Goal: Transaction & Acquisition: Purchase product/service

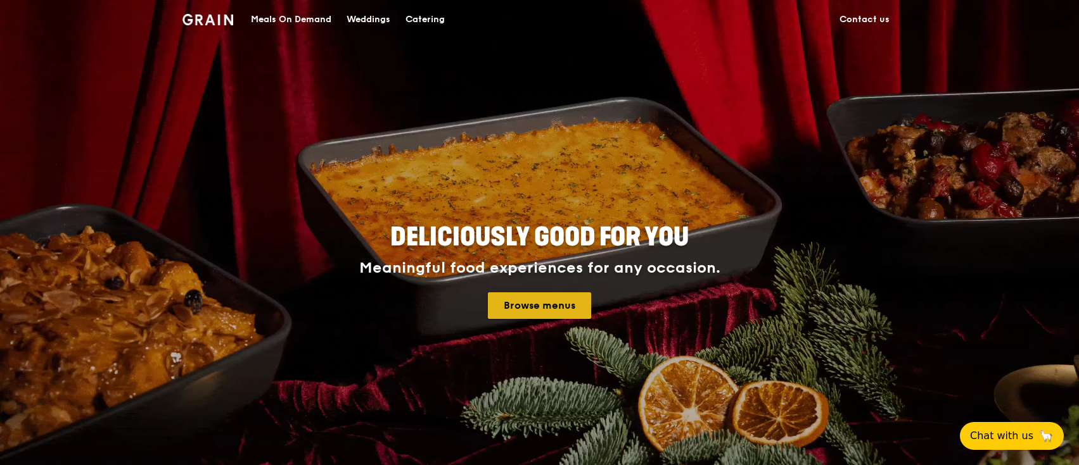
click at [538, 306] on link "Browse menus" at bounding box center [539, 306] width 103 height 27
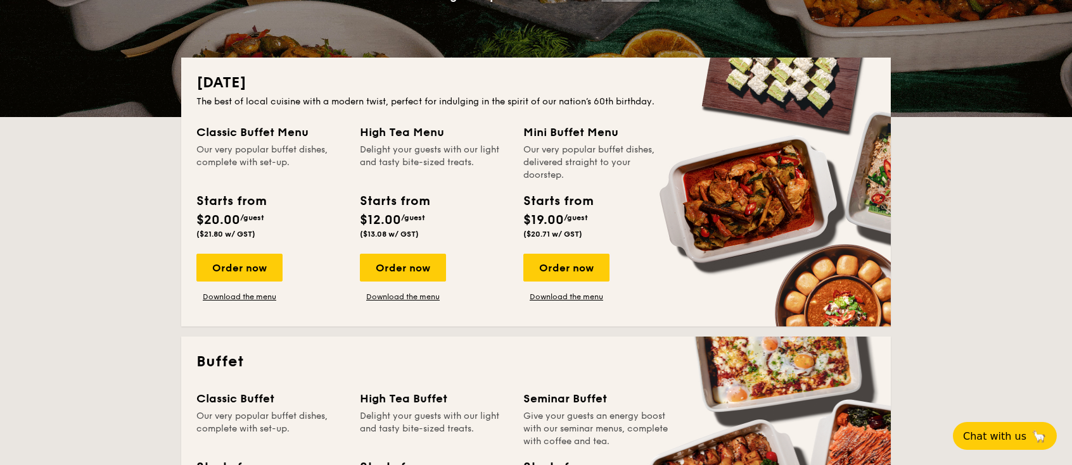
scroll to position [253, 0]
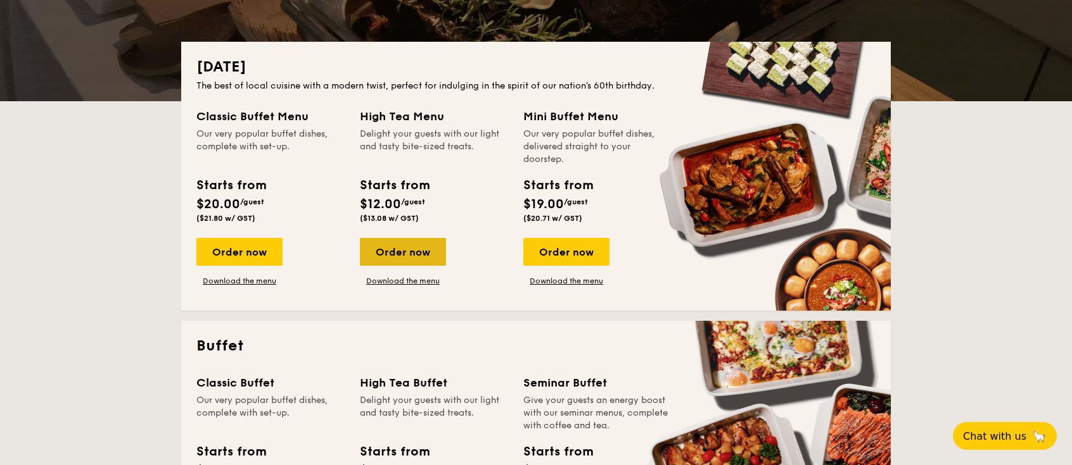
click at [402, 257] on div "Order now" at bounding box center [403, 252] width 86 height 28
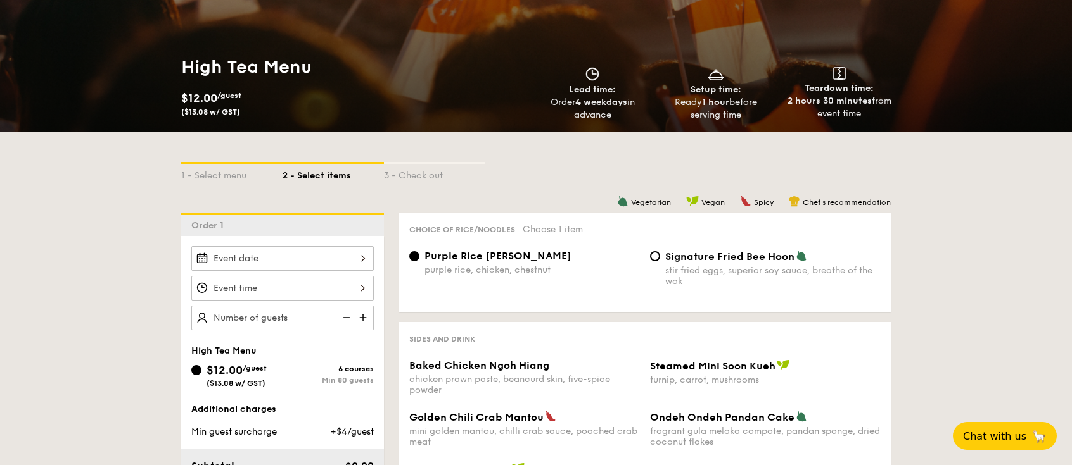
scroll to position [169, 0]
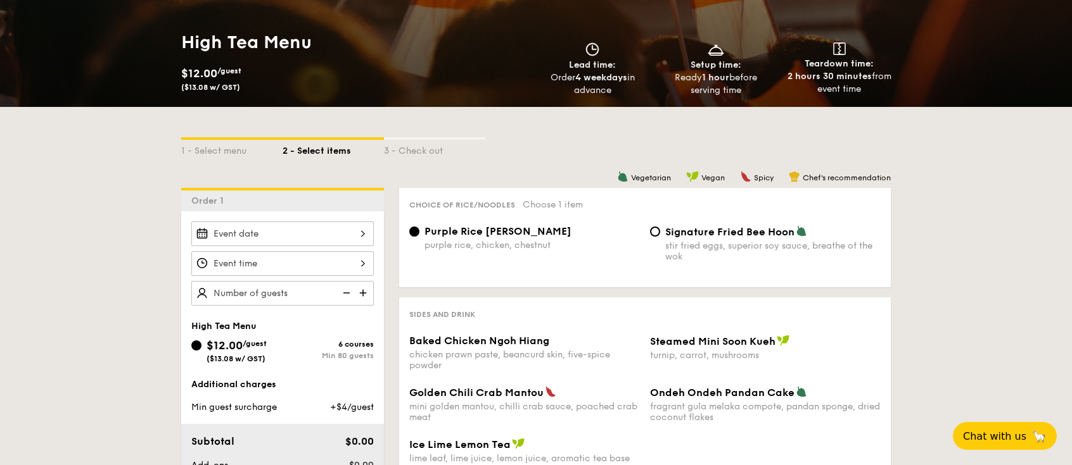
click at [357, 232] on input "Baked Chicken Ngoh Hiang chicken prawn paste, beancurd skin, five-spice powder" at bounding box center [282, 234] width 182 height 25
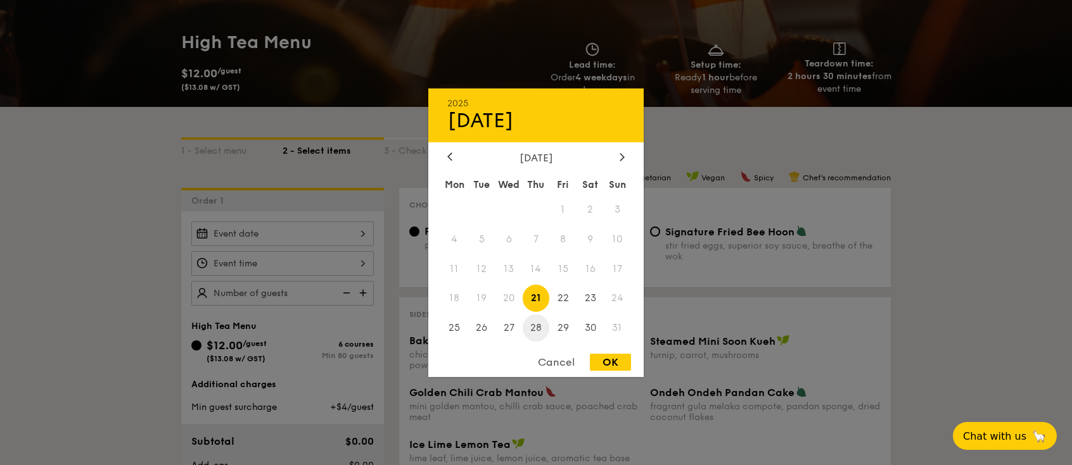
click at [535, 326] on span "28" at bounding box center [535, 328] width 27 height 27
click at [601, 362] on div "OK" at bounding box center [610, 362] width 41 height 17
type input "Aug 28, 2025"
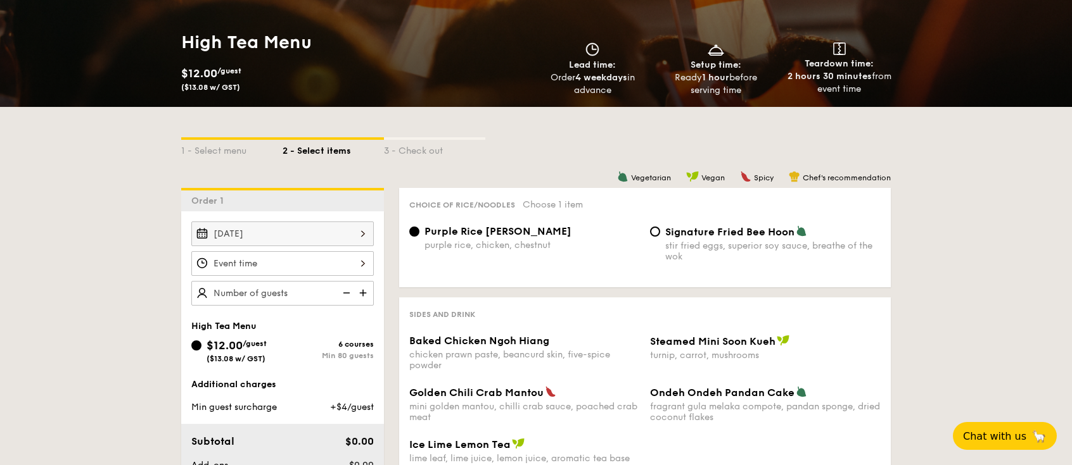
click at [366, 262] on input "Baked Chicken Ngoh Hiang chicken prawn paste, beancurd skin, five-spice powder" at bounding box center [282, 263] width 182 height 25
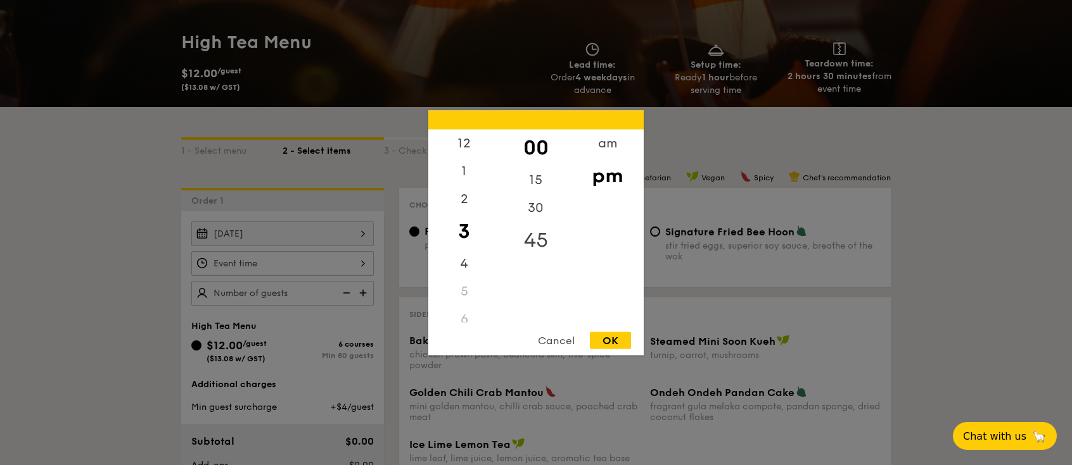
click at [531, 242] on div "45" at bounding box center [536, 240] width 72 height 37
click at [604, 339] on div "OK" at bounding box center [610, 340] width 41 height 17
type input "3:45PM"
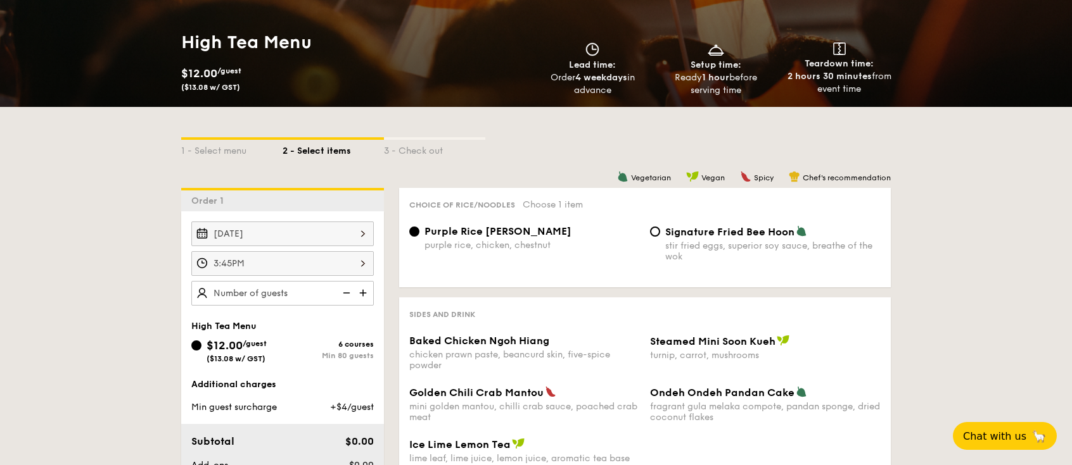
click at [363, 293] on img at bounding box center [364, 293] width 19 height 24
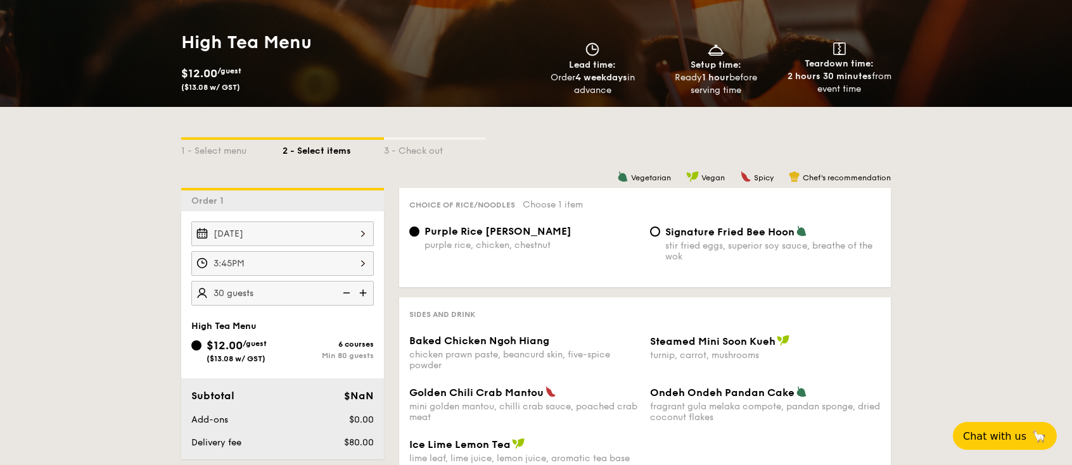
click at [363, 293] on img at bounding box center [364, 293] width 19 height 24
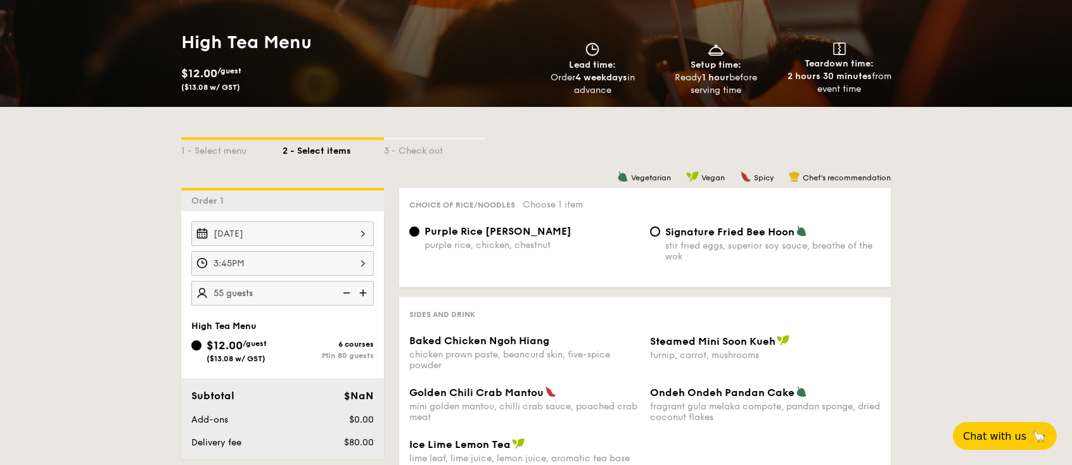
click at [363, 293] on img at bounding box center [364, 293] width 19 height 24
drag, startPoint x: 345, startPoint y: 296, endPoint x: 339, endPoint y: 295, distance: 6.5
click at [338, 294] on img at bounding box center [345, 293] width 19 height 24
type input "55 guests"
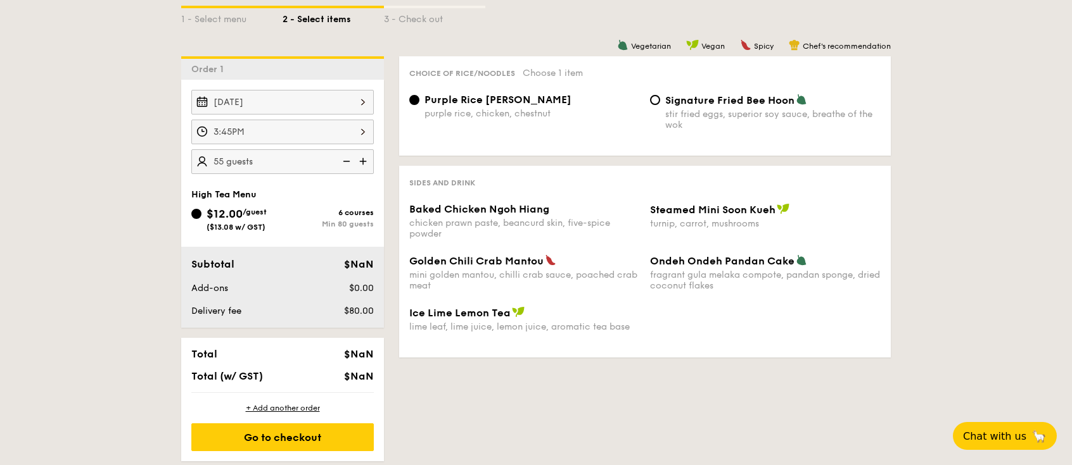
scroll to position [254, 0]
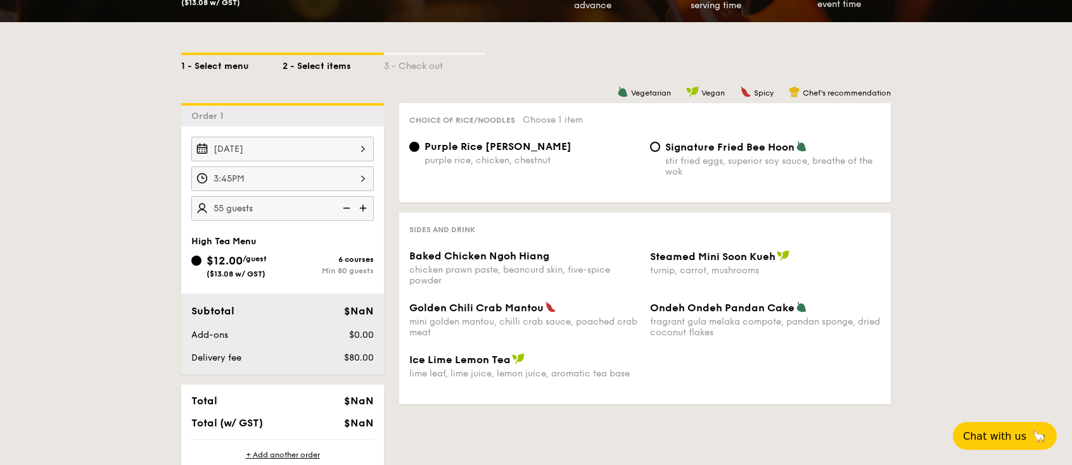
click at [225, 63] on div "1 - Select menu" at bounding box center [231, 64] width 101 height 18
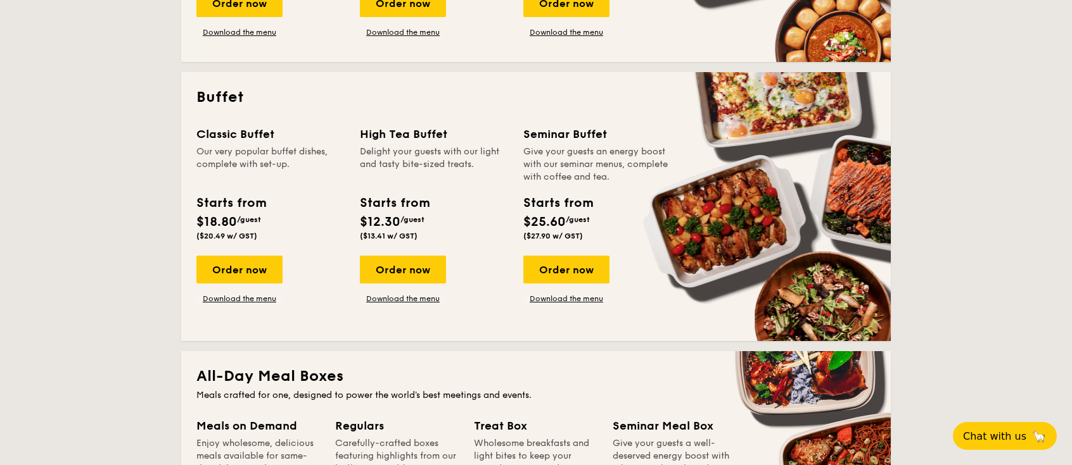
scroll to position [592, 0]
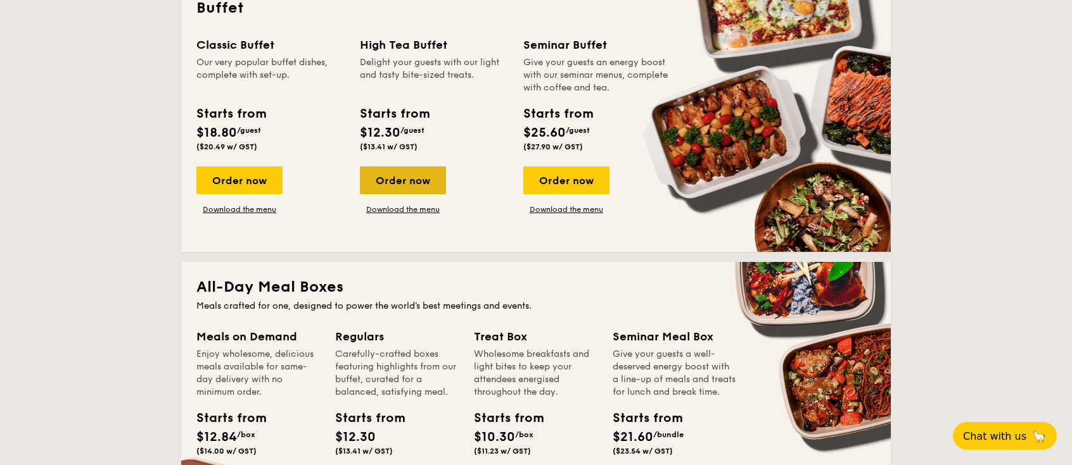
click at [407, 180] on div "Order now" at bounding box center [403, 181] width 86 height 28
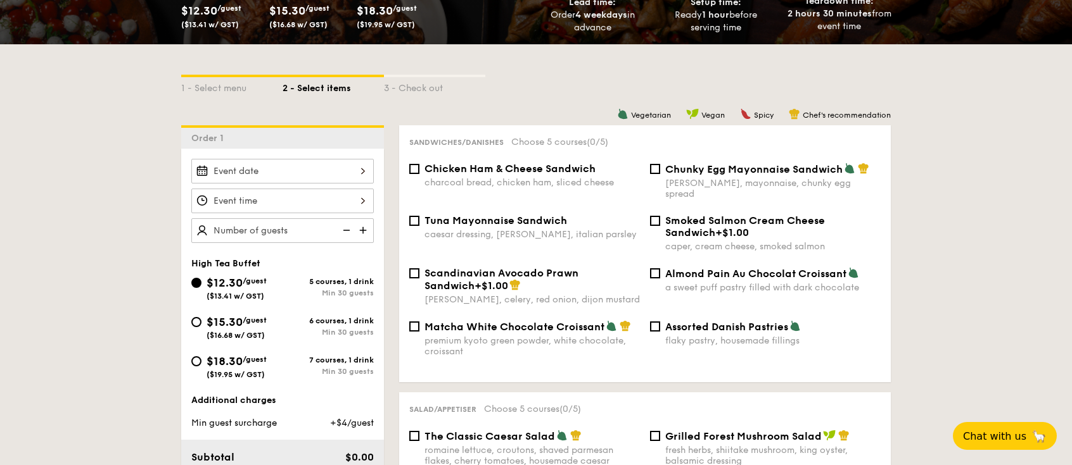
scroll to position [253, 0]
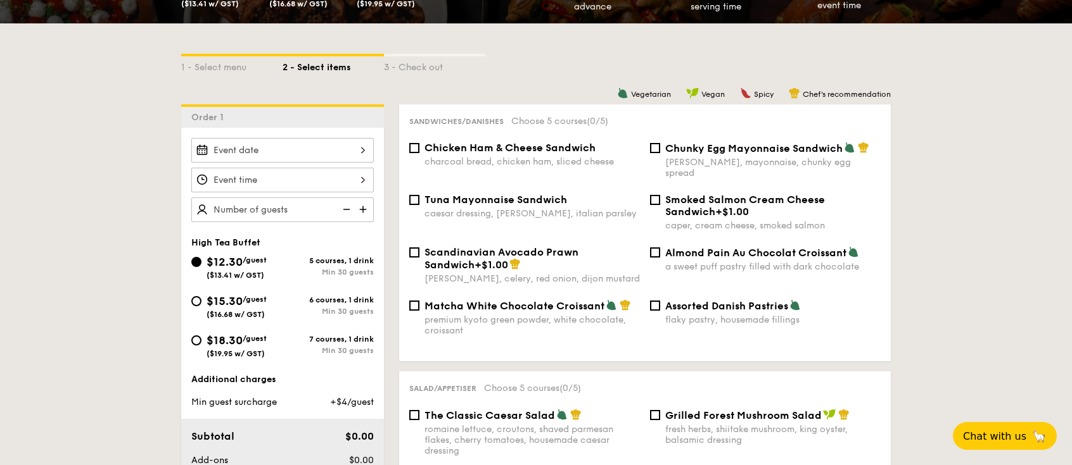
click at [360, 146] on input "$12.30 /guest ($13.41 w/ GST)" at bounding box center [282, 150] width 182 height 25
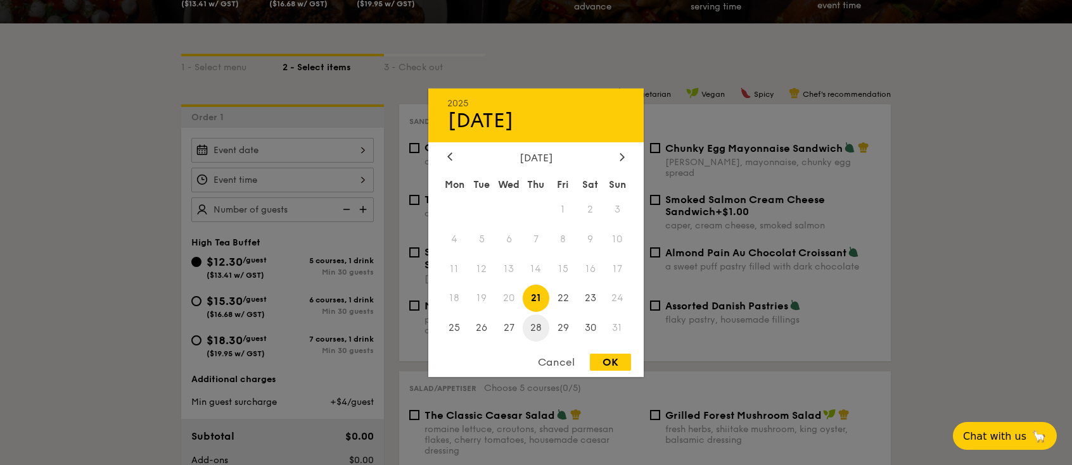
click at [536, 324] on span "28" at bounding box center [535, 328] width 27 height 27
click at [617, 364] on div "OK" at bounding box center [610, 362] width 41 height 17
type input "Aug 28, 2025"
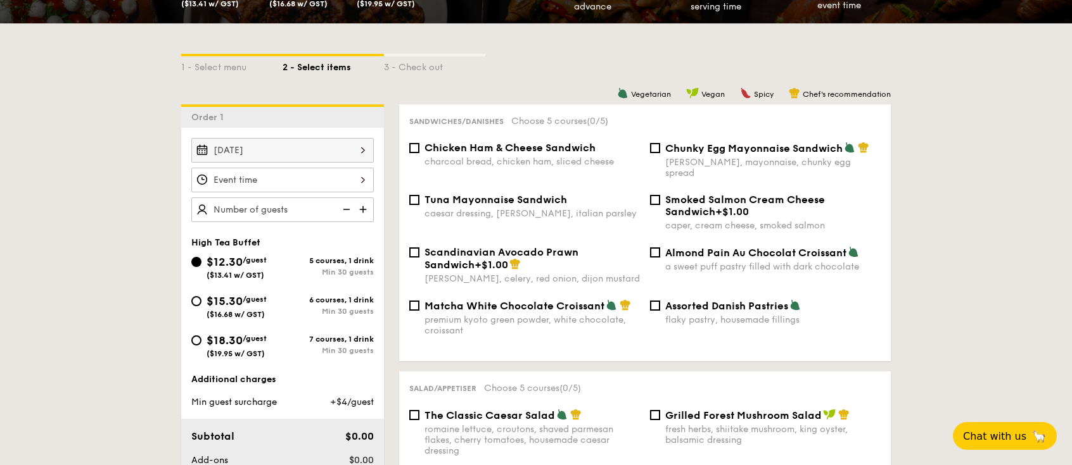
drag, startPoint x: 336, startPoint y: 175, endPoint x: 345, endPoint y: 174, distance: 8.3
click at [344, 174] on input "$12.30 /guest ($13.41 w/ GST)" at bounding box center [282, 180] width 182 height 25
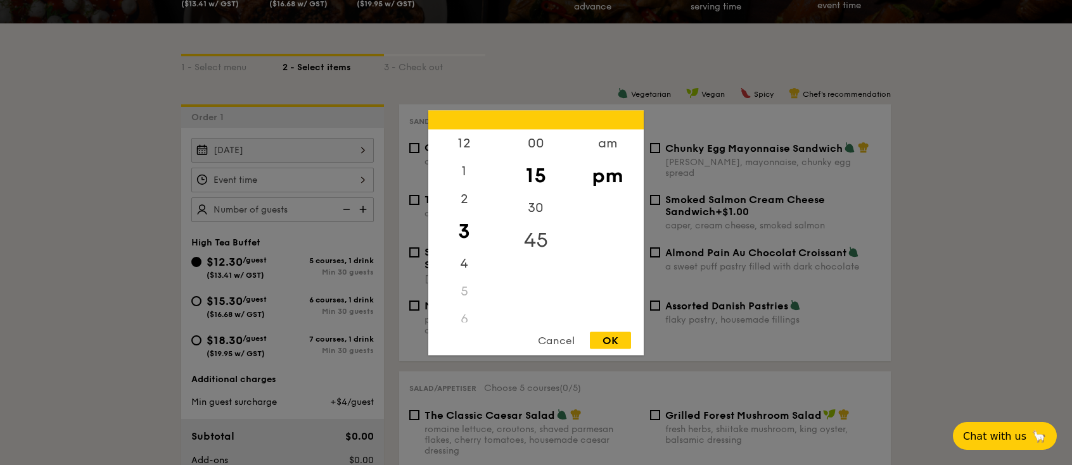
click at [538, 242] on div "45" at bounding box center [536, 240] width 72 height 37
click at [606, 340] on div "OK" at bounding box center [610, 340] width 41 height 17
type input "3:45PM"
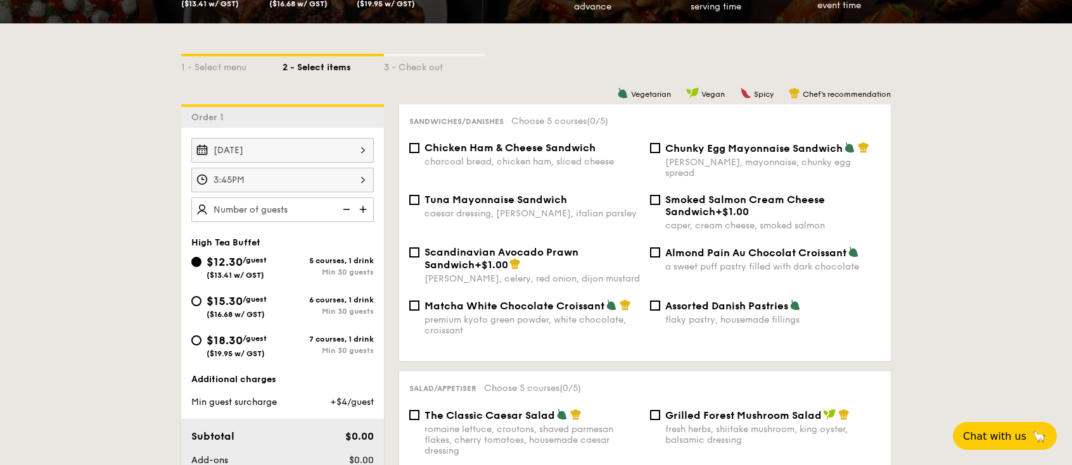
click at [365, 213] on img at bounding box center [364, 210] width 19 height 24
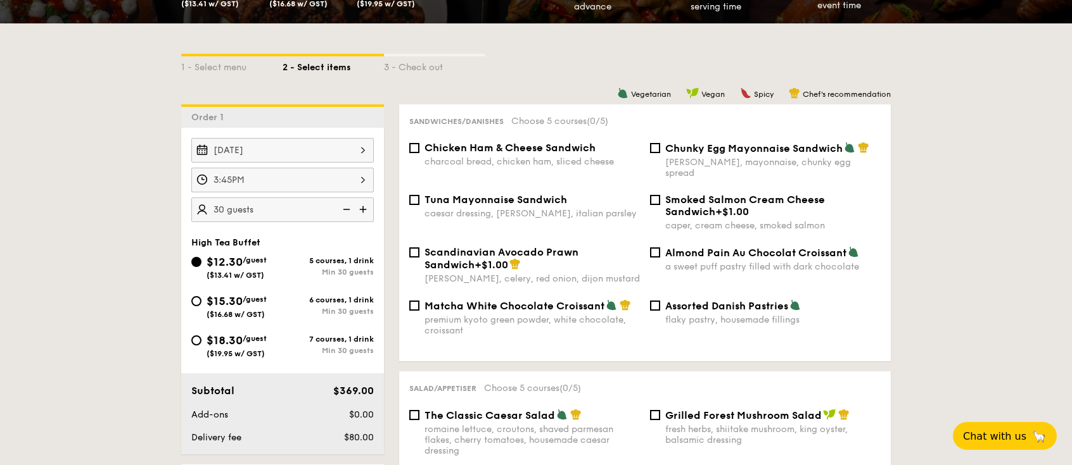
click at [365, 213] on img at bounding box center [364, 210] width 19 height 24
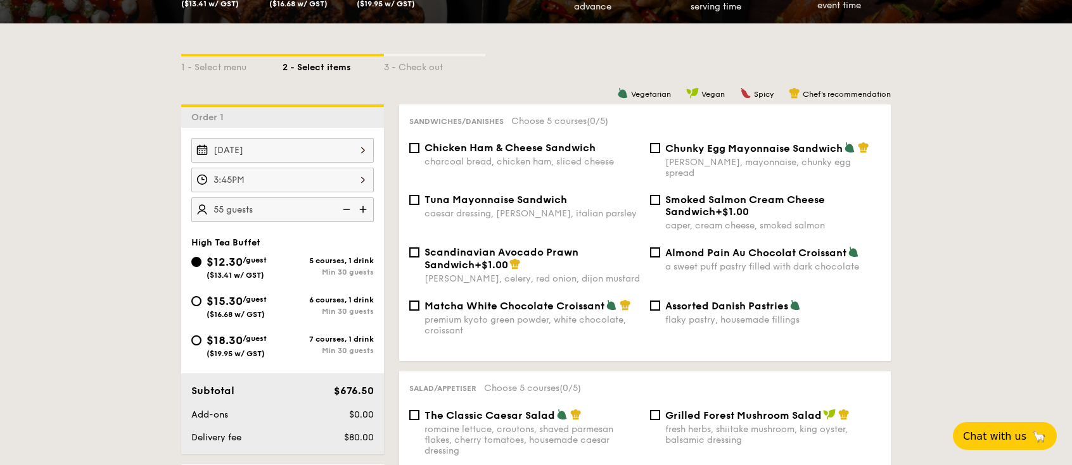
click at [365, 213] on img at bounding box center [364, 210] width 19 height 24
click at [341, 208] on img at bounding box center [345, 210] width 19 height 24
type input "55 guests"
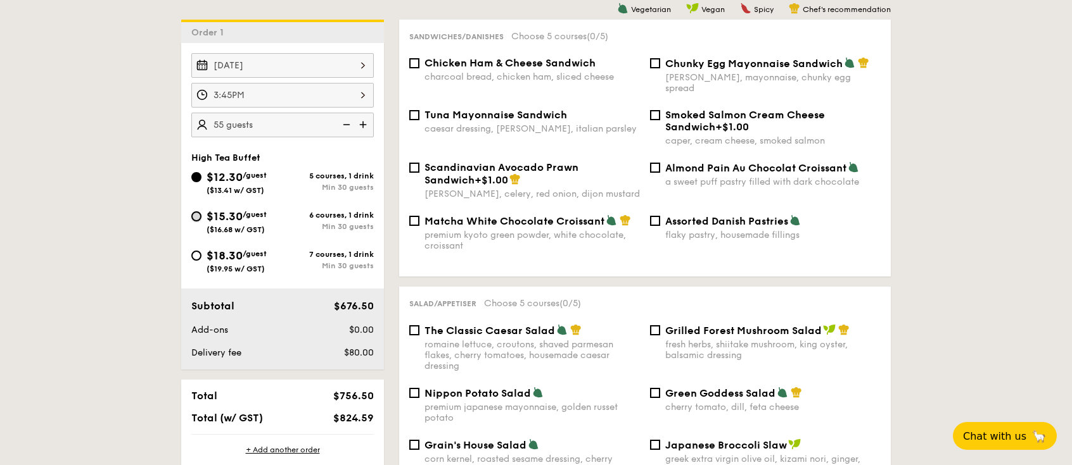
click at [199, 217] on input "$15.30 /guest ($16.68 w/ GST) 6 courses, 1 drink Min 30 guests" at bounding box center [196, 217] width 10 height 10
radio input "true"
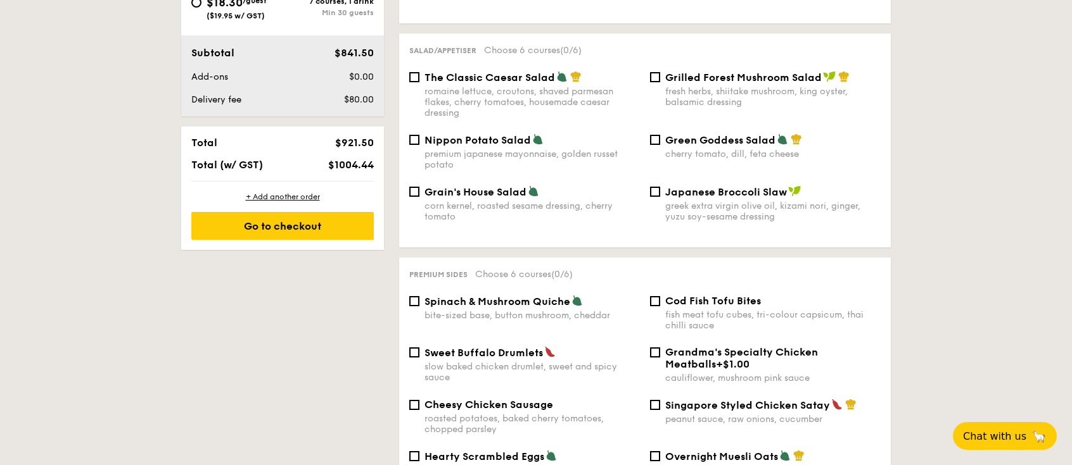
scroll to position [675, 0]
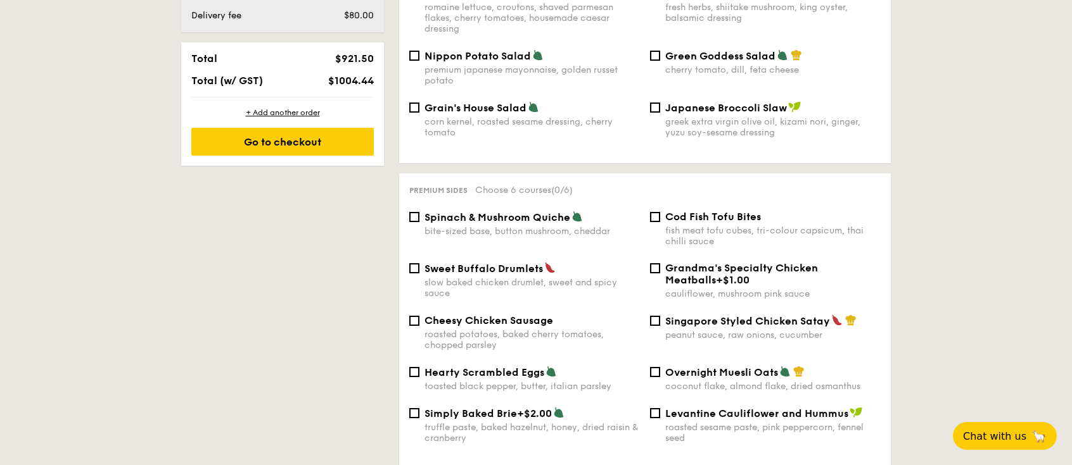
click at [660, 315] on div "Singapore Styled Chicken Satay peanut sauce, raw onions, cucumber" at bounding box center [765, 328] width 241 height 26
click at [655, 316] on input "Singapore Styled Chicken Satay peanut sauce, raw onions, cucumber" at bounding box center [655, 321] width 10 height 10
checkbox input "true"
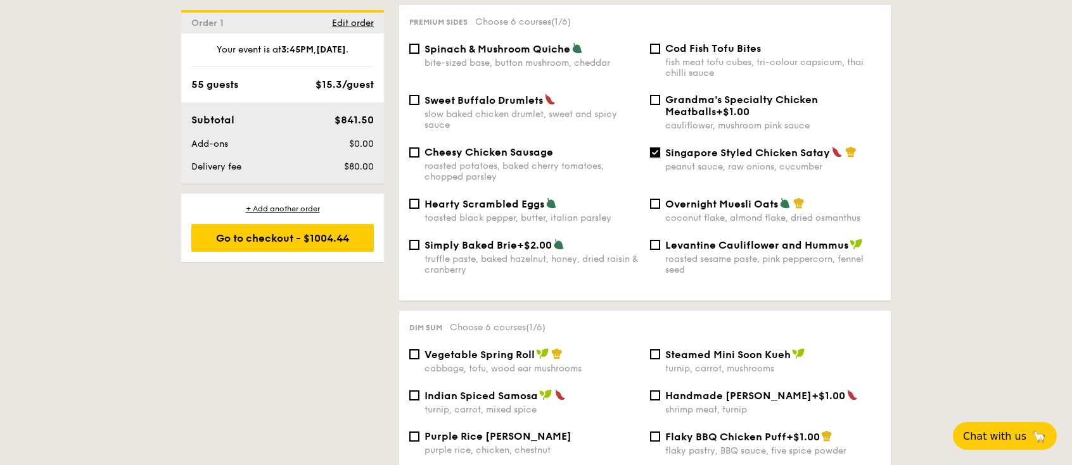
scroll to position [928, 0]
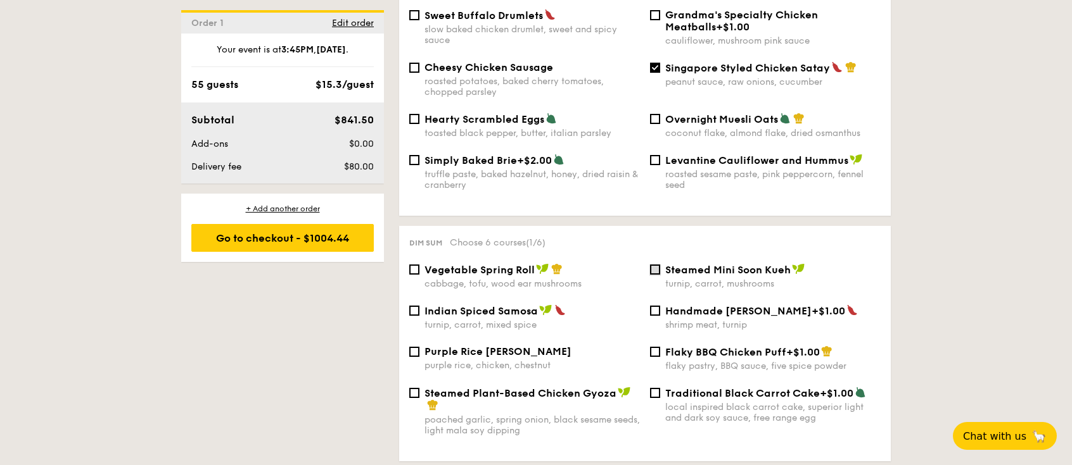
click at [658, 265] on input "Steamed Mini Soon Kueh turnip, carrot, mushrooms" at bounding box center [655, 270] width 10 height 10
checkbox input "true"
click at [421, 346] on div "Purple Rice Loh Mai Kai purple rice, chicken, chestnut" at bounding box center [524, 358] width 241 height 25
click at [415, 347] on input "Purple Rice Loh Mai Kai purple rice, chicken, chestnut" at bounding box center [414, 352] width 10 height 10
checkbox input "true"
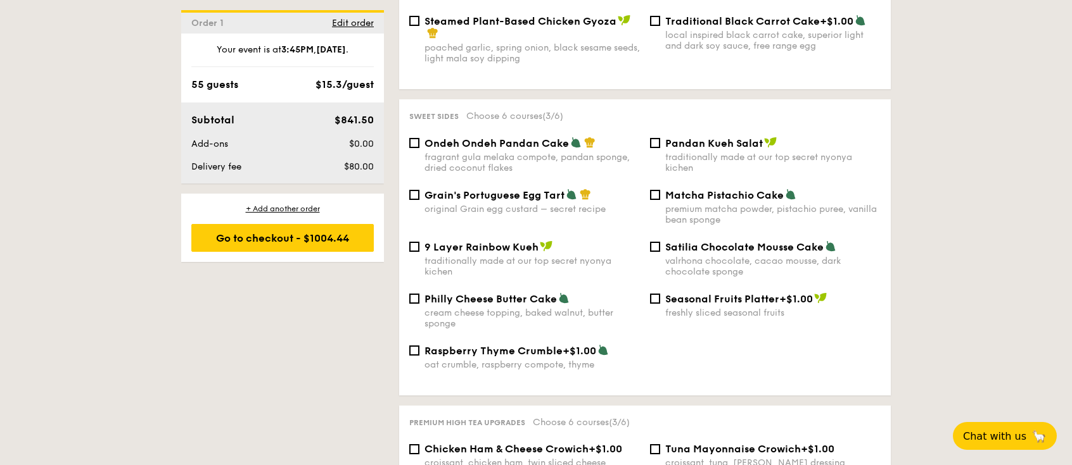
scroll to position [1266, 0]
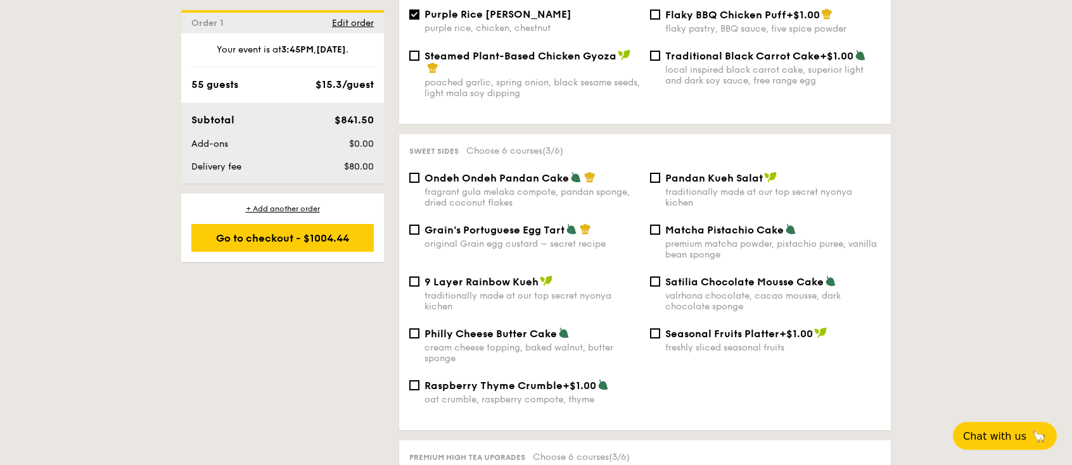
click at [421, 224] on div "Grain's Portuguese Egg Tart original Grain egg custard – secret recipe" at bounding box center [524, 237] width 241 height 26
click at [415, 225] on input "Grain's Portuguese Egg Tart original Grain egg custard – secret recipe" at bounding box center [414, 230] width 10 height 10
checkbox input "true"
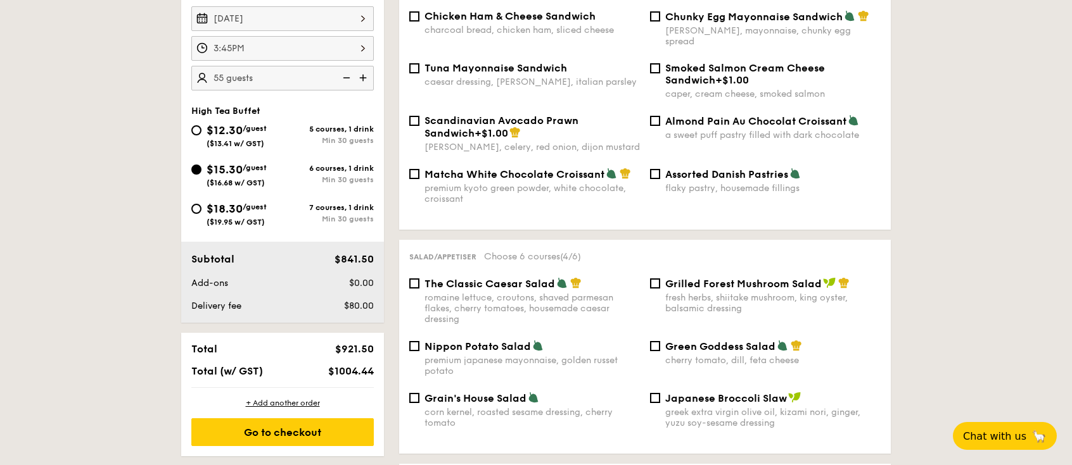
scroll to position [338, 0]
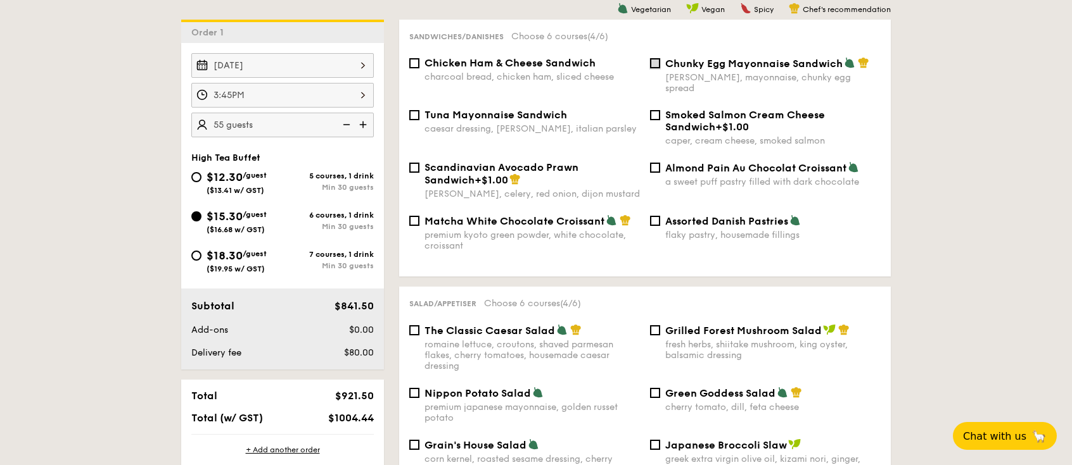
click at [659, 61] on input "Chunky Egg Mayonnaise Sandwich dijon mustard, mayonnaise, chunky egg spread" at bounding box center [655, 63] width 10 height 10
checkbox input "true"
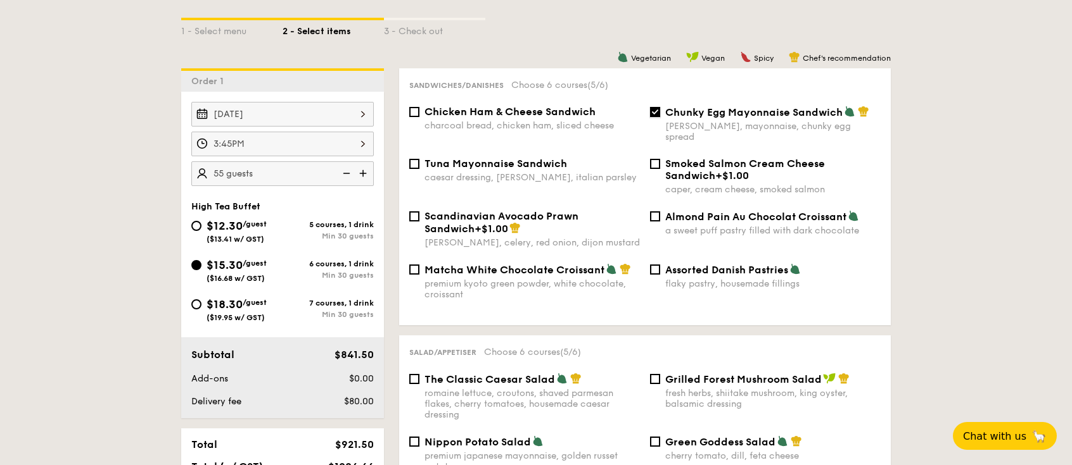
scroll to position [253, 0]
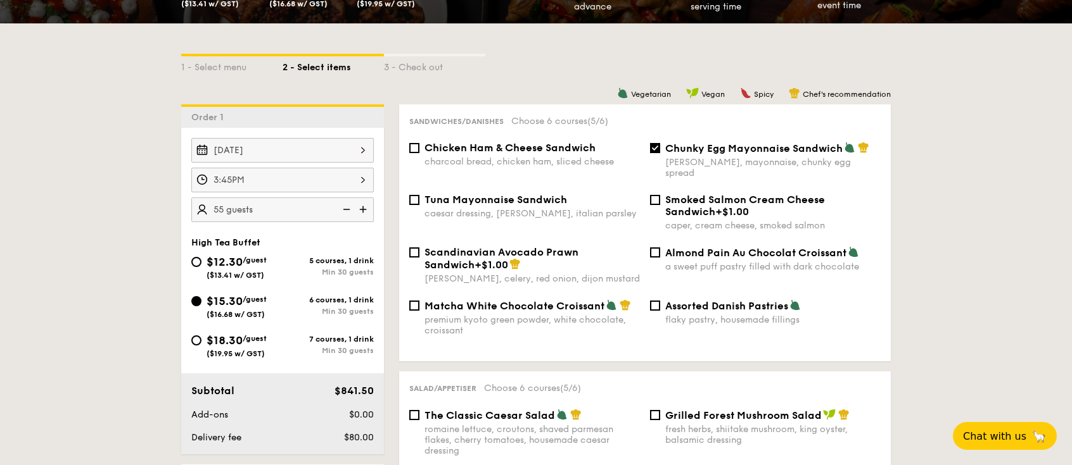
click at [424, 194] on span "Tuna Mayonnaise Sandwich" at bounding box center [495, 200] width 142 height 12
click at [419, 195] on input "Tuna Mayonnaise Sandwich caesar dressing, gherkin, italian parsley" at bounding box center [414, 200] width 10 height 10
checkbox input "true"
click at [650, 149] on input "Chunky Egg Mayonnaise Sandwich dijon mustard, mayonnaise, chunky egg spread" at bounding box center [655, 148] width 10 height 10
checkbox input "false"
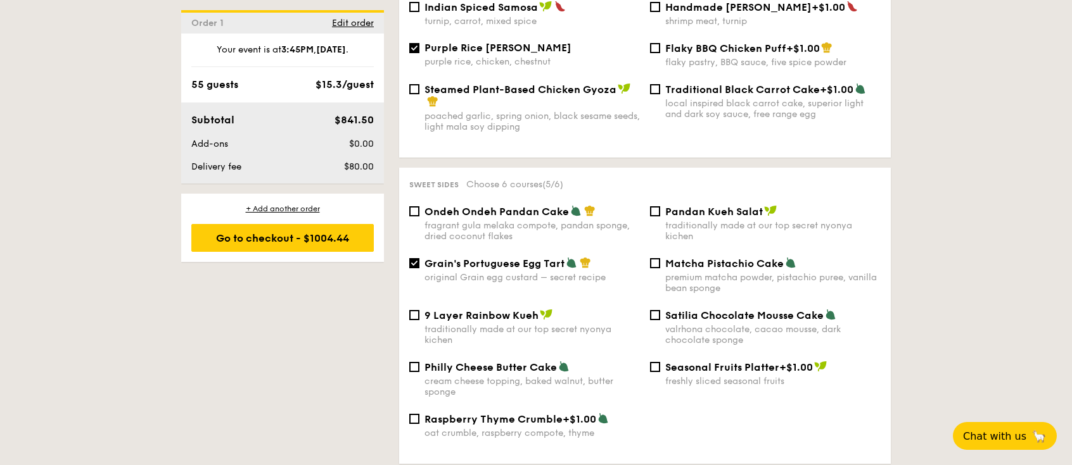
scroll to position [1266, 0]
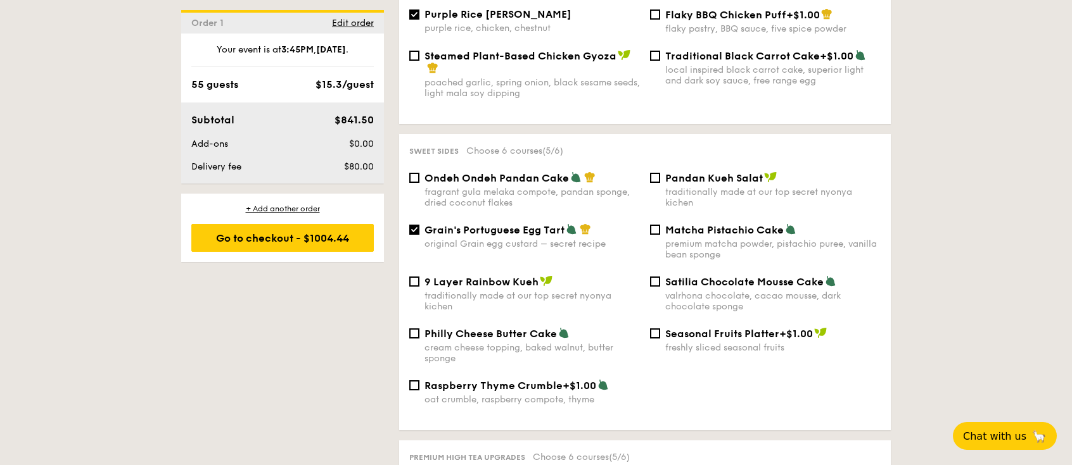
click at [678, 172] on span "Pandan Kueh Salat" at bounding box center [714, 178] width 98 height 12
click at [660, 173] on input "Pandan Kueh Salat traditionally made at our top secret nyonya kichen" at bounding box center [655, 178] width 10 height 10
checkbox input "true"
click at [446, 224] on span "Grain's Portuguese Egg Tart" at bounding box center [494, 230] width 140 height 12
click at [419, 225] on input "Grain's Portuguese Egg Tart original Grain egg custard – secret recipe" at bounding box center [414, 230] width 10 height 10
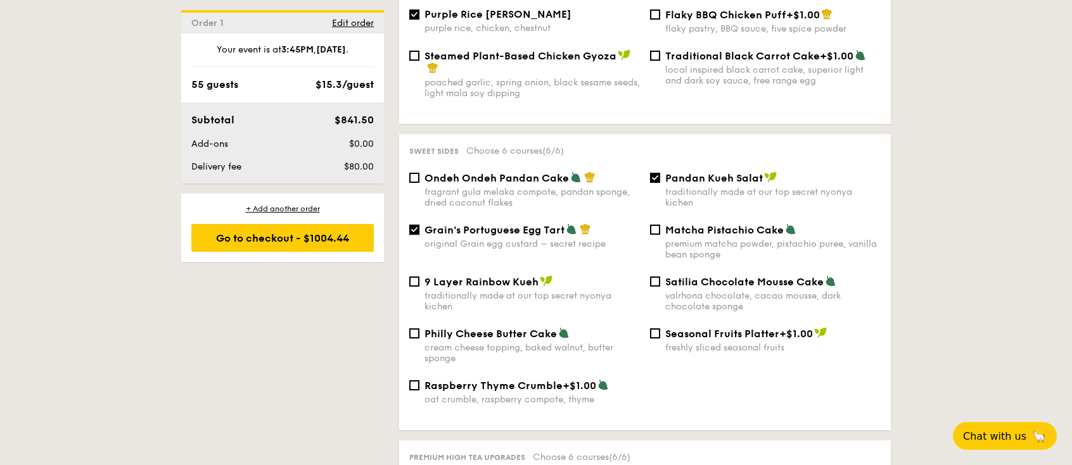
checkbox input "false"
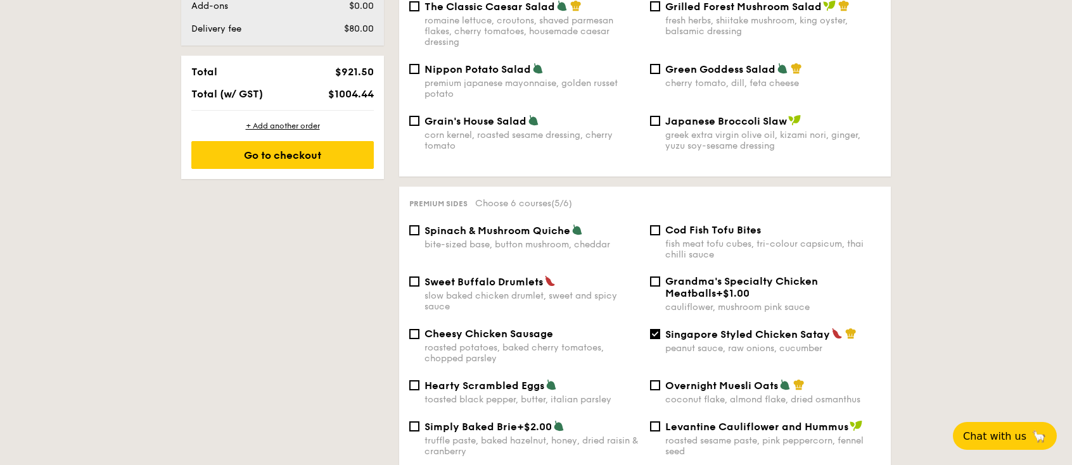
scroll to position [675, 0]
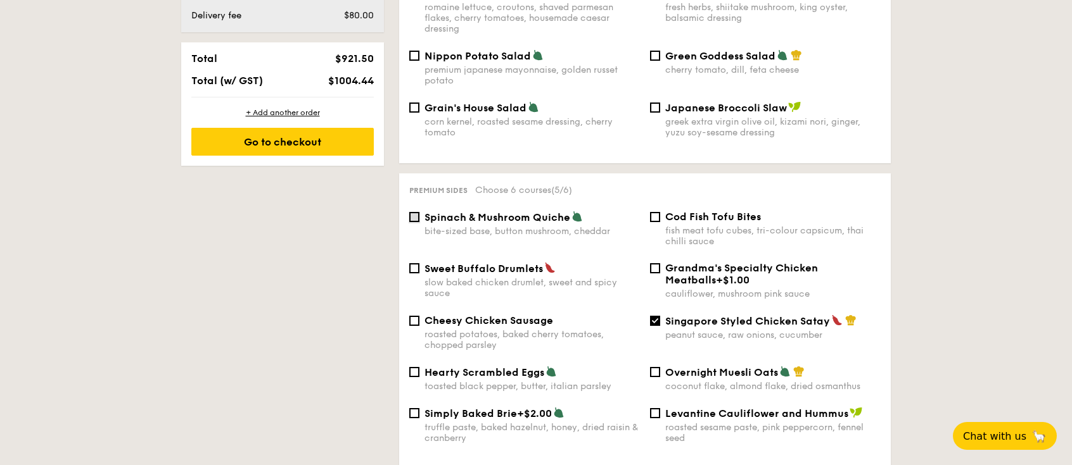
click at [415, 212] on input "Spinach & Mushroom Quiche bite-sized base, button mushroom, cheddar" at bounding box center [414, 217] width 10 height 10
checkbox input "true"
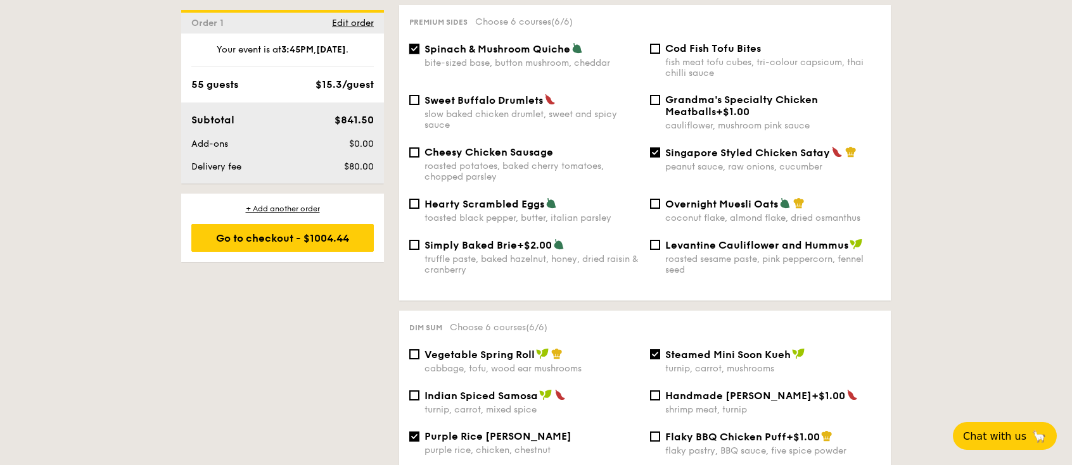
scroll to position [928, 0]
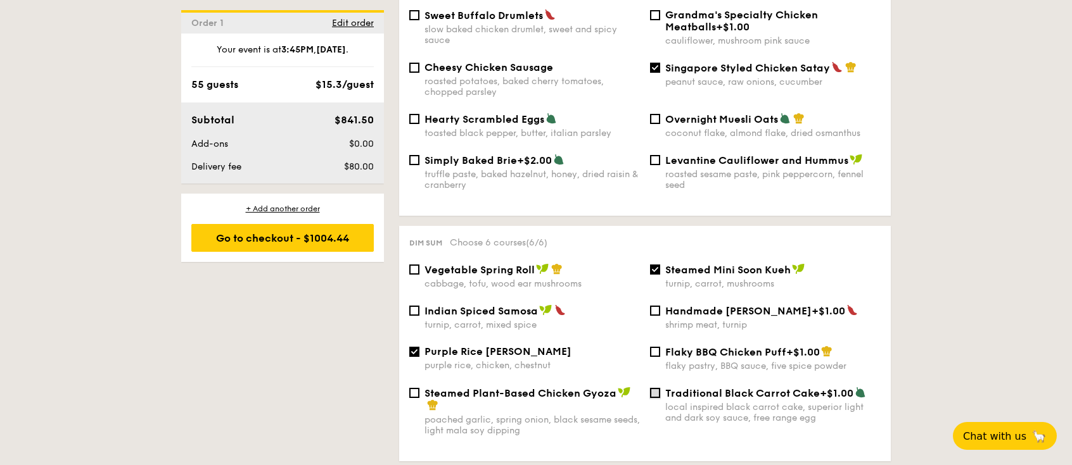
click at [655, 388] on input "Traditional Black Carrot Cake +$1.00 local inspired black carrot cake, superior…" at bounding box center [655, 393] width 10 height 10
checkbox input "true"
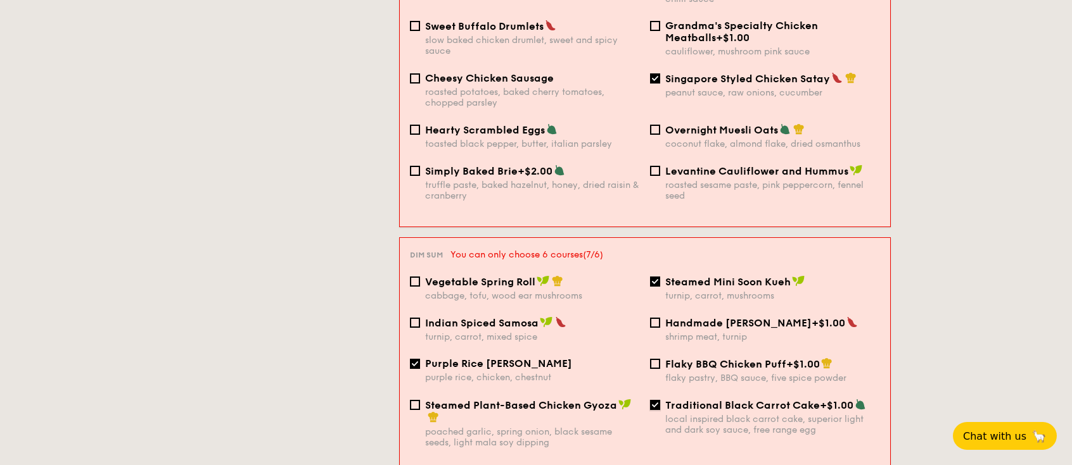
scroll to position [762, 0]
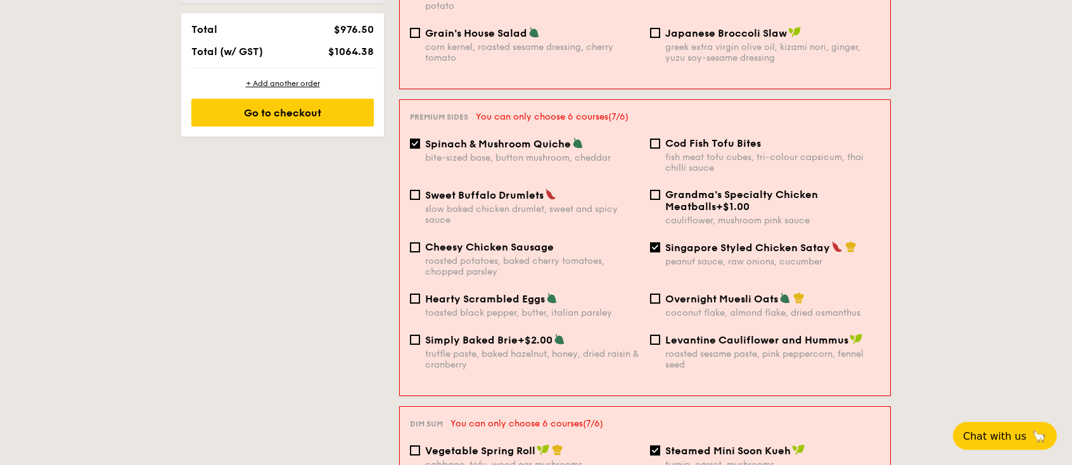
click at [407, 137] on div "Spinach & Mushroom Quiche bite-sized base, button mushroom, cheddar" at bounding box center [525, 150] width 240 height 26
click at [415, 139] on input "Spinach & Mushroom Quiche bite-sized base, button mushroom, cheddar" at bounding box center [415, 144] width 10 height 10
checkbox input "false"
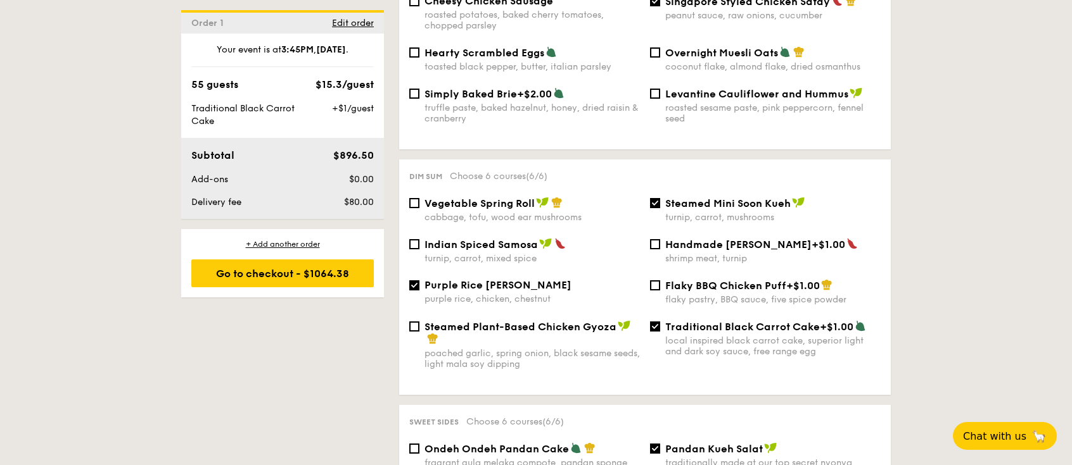
scroll to position [1015, 0]
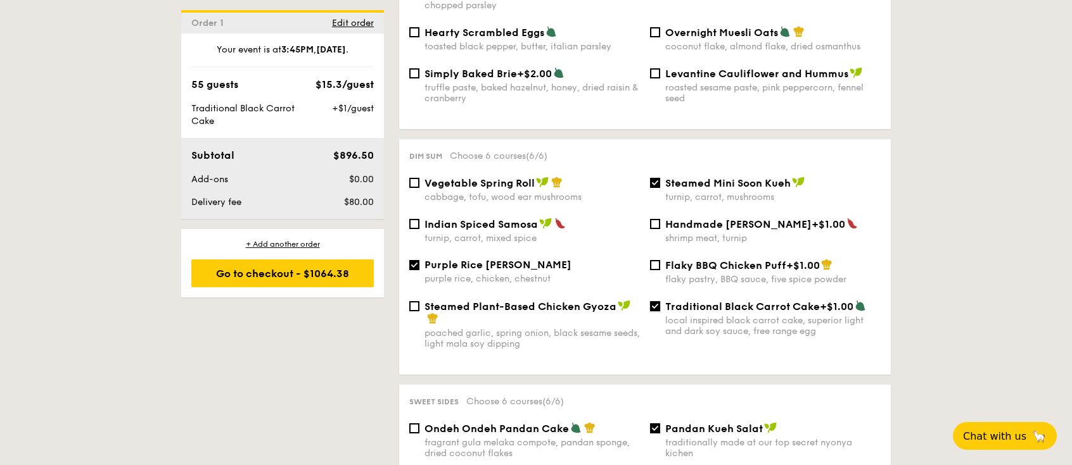
click at [654, 301] on input "Traditional Black Carrot Cake +$1.00 local inspired black carrot cake, superior…" at bounding box center [655, 306] width 10 height 10
checkbox input "false"
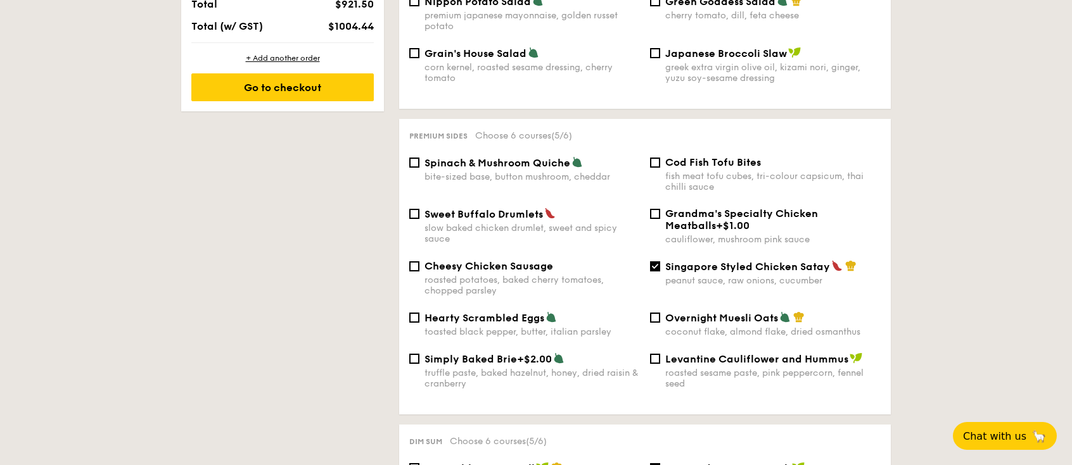
scroll to position [678, 0]
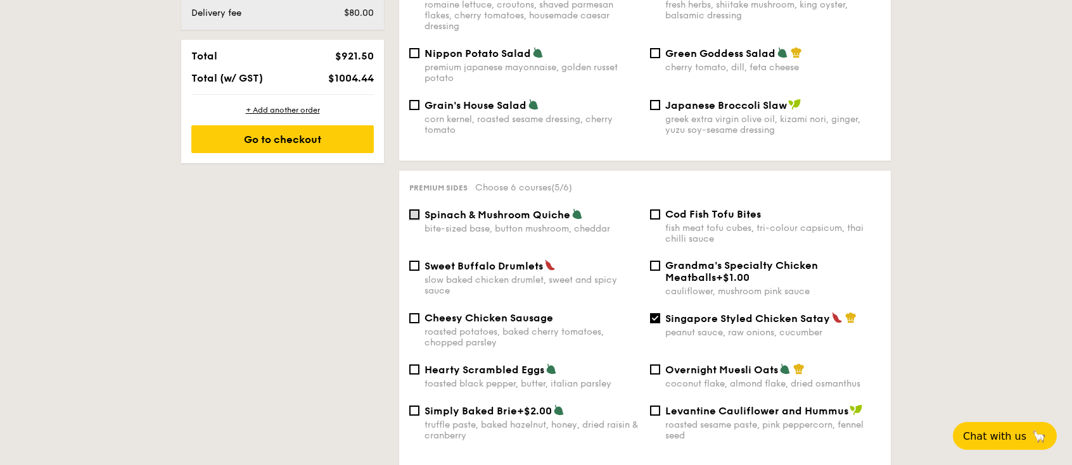
click at [416, 210] on input "Spinach & Mushroom Quiche bite-sized base, button mushroom, cheddar" at bounding box center [414, 215] width 10 height 10
checkbox input "true"
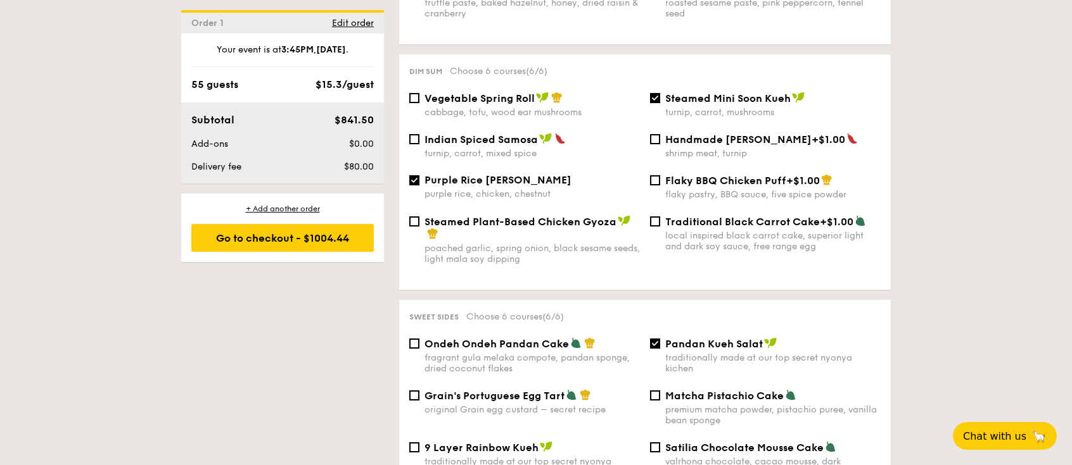
scroll to position [1184, 0]
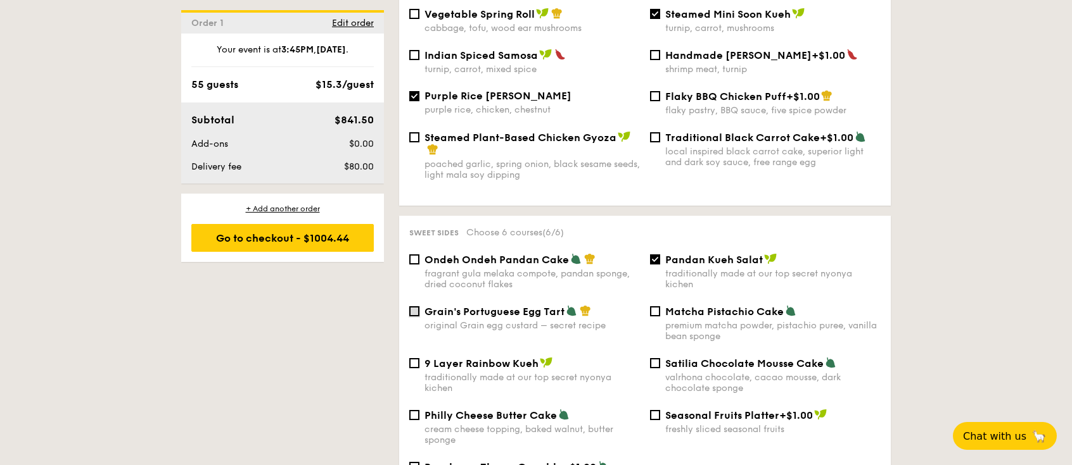
click at [415, 307] on input "Grain's Portuguese Egg Tart original Grain egg custard – secret recipe" at bounding box center [414, 312] width 10 height 10
checkbox input "true"
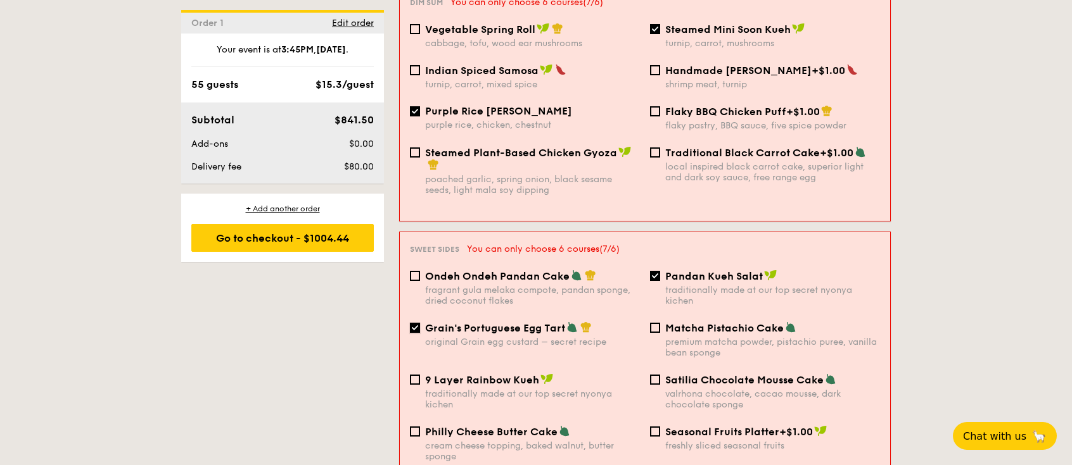
scroll to position [1189, 0]
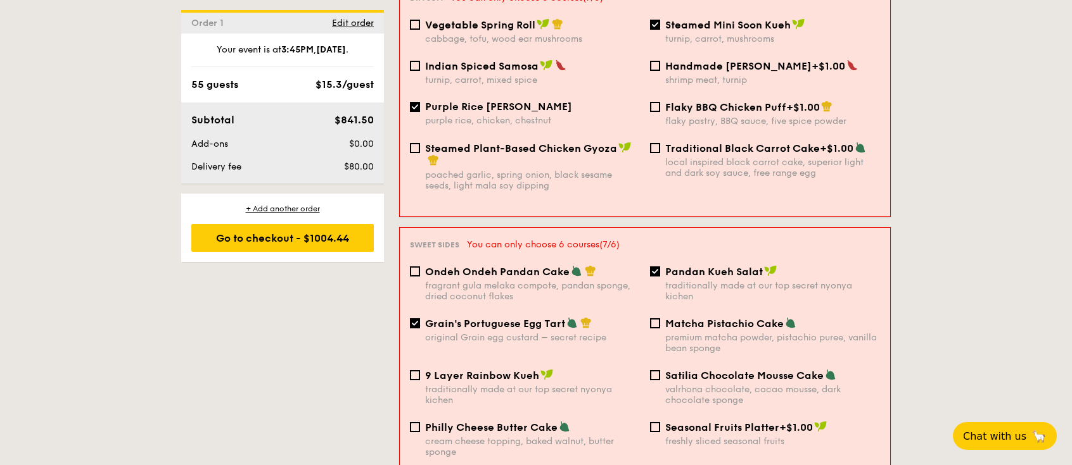
drag, startPoint x: 665, startPoint y: 249, endPoint x: 658, endPoint y: 248, distance: 7.1
click at [657, 265] on div "Pandan Kueh Salat traditionally made at our top secret nyonya kichen" at bounding box center [765, 283] width 240 height 37
click at [657, 267] on input "Pandan Kueh Salat traditionally made at our top secret nyonya kichen" at bounding box center [655, 272] width 10 height 10
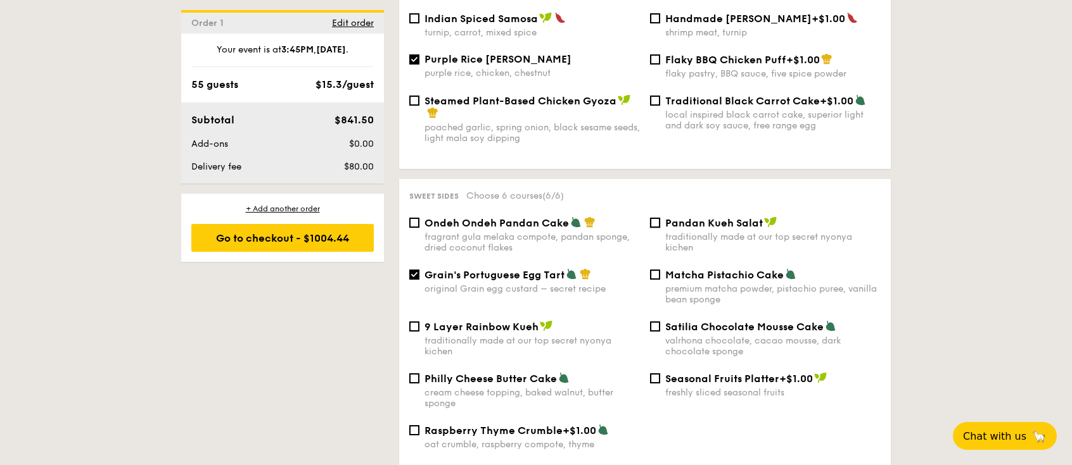
scroll to position [1184, 0]
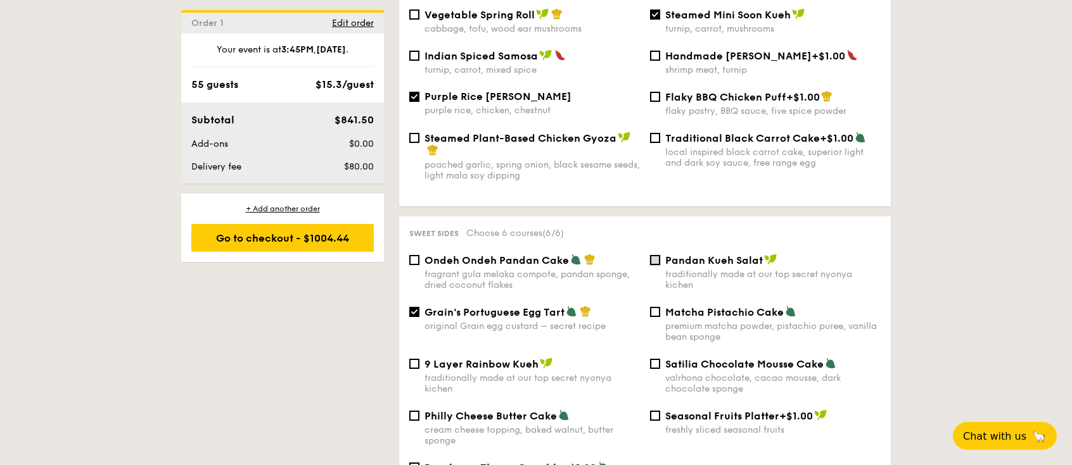
click at [654, 255] on input "Pandan Kueh Salat traditionally made at our top secret nyonya kichen" at bounding box center [655, 260] width 10 height 10
checkbox input "true"
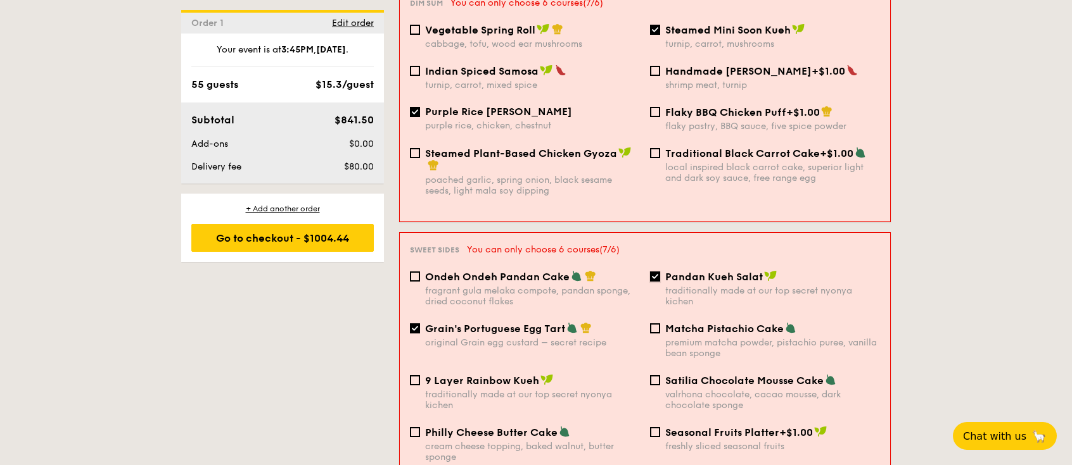
scroll to position [1188, 0]
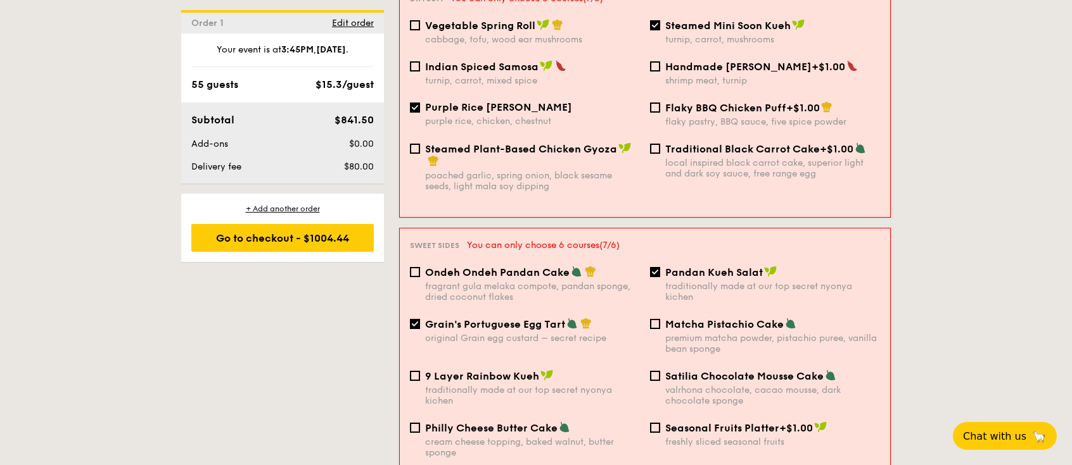
click at [445, 319] on span "Grain's Portuguese Egg Tart" at bounding box center [495, 325] width 140 height 12
click at [420, 319] on input "Grain's Portuguese Egg Tart original Grain egg custard – secret recipe" at bounding box center [415, 324] width 10 height 10
checkbox input "false"
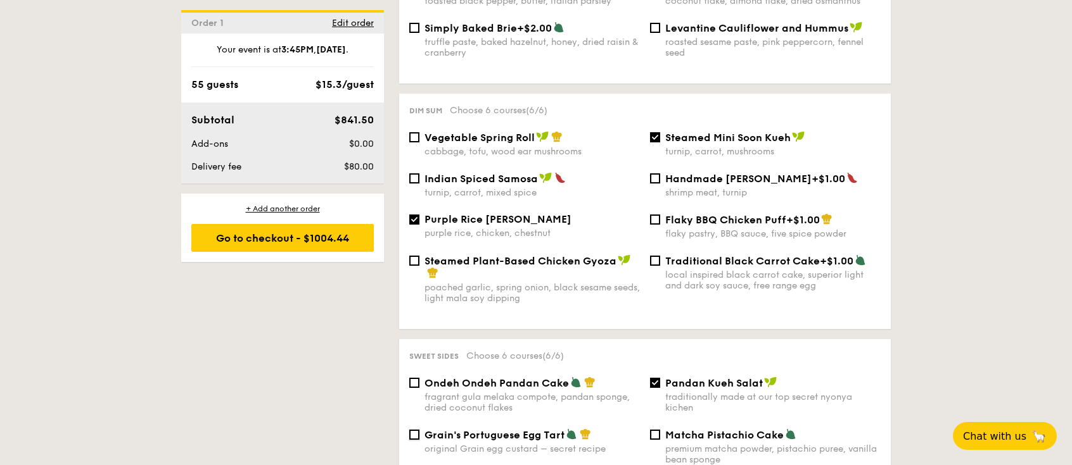
scroll to position [1099, 0]
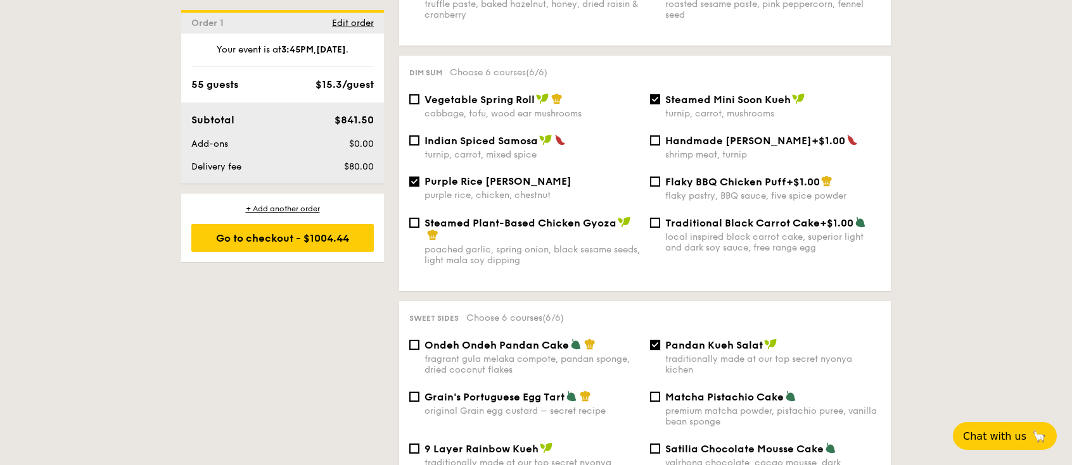
click at [657, 340] on input "Pandan Kueh Salat traditionally made at our top secret nyonya kichen" at bounding box center [655, 345] width 10 height 10
checkbox input "false"
click at [417, 392] on input "Grain's Portuguese Egg Tart original Grain egg custard – secret recipe" at bounding box center [414, 397] width 10 height 10
checkbox input "true"
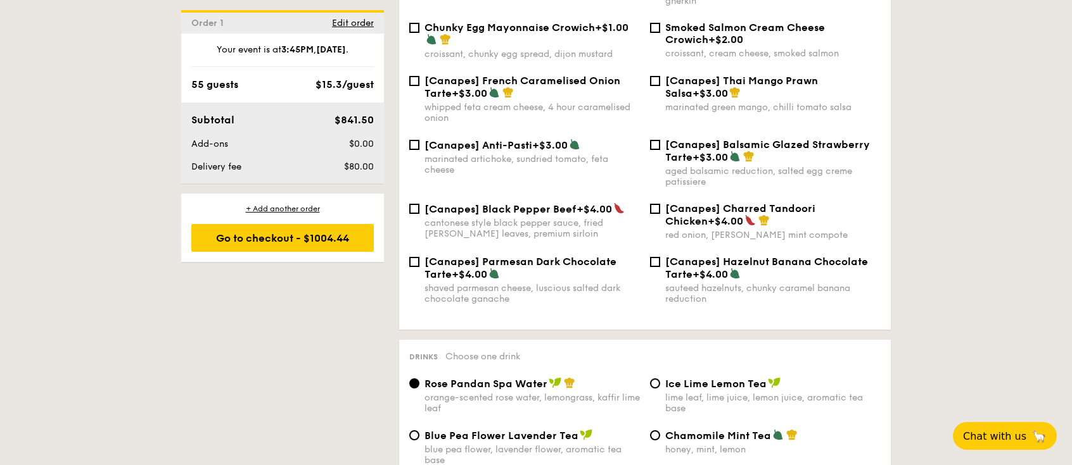
scroll to position [1943, 0]
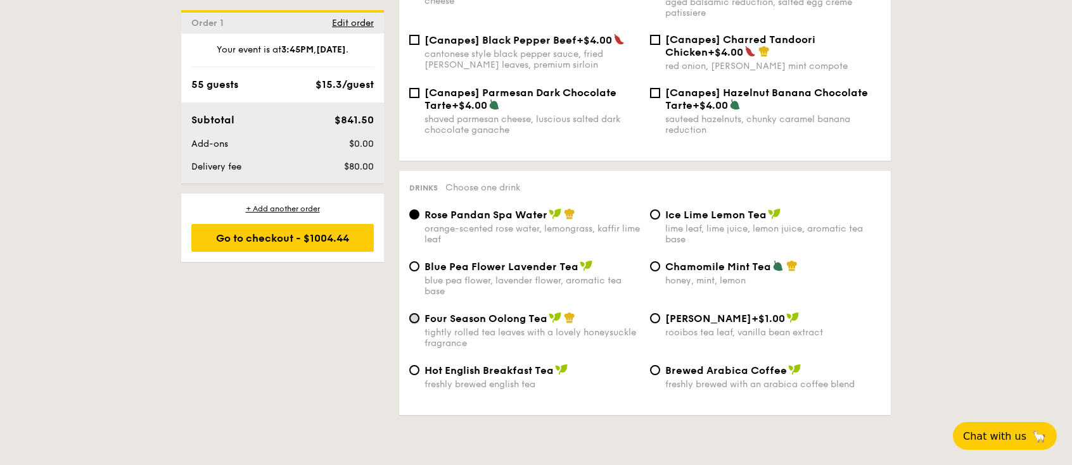
click at [417, 313] on input "Four Season Oolong Tea tightly rolled tea leaves with a lovely honeysuckle frag…" at bounding box center [414, 318] width 10 height 10
radio input "true"
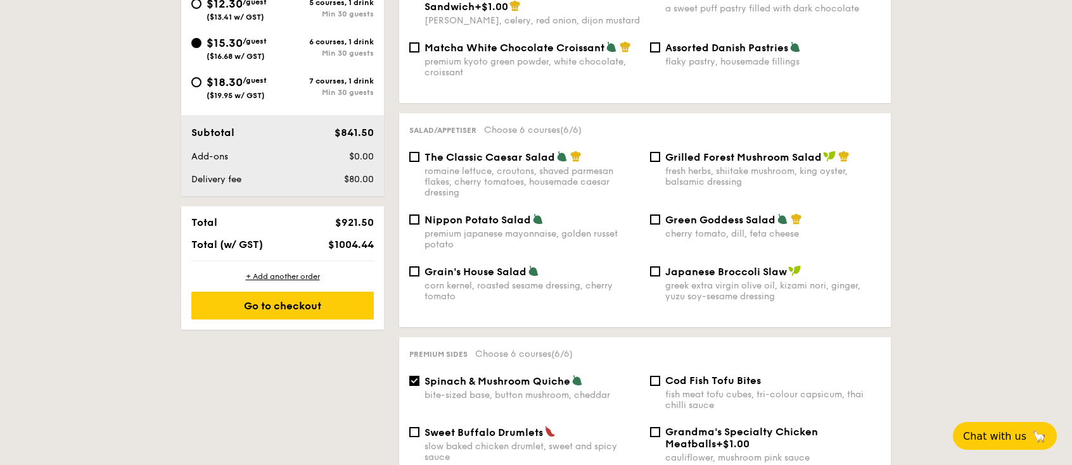
scroll to position [596, 0]
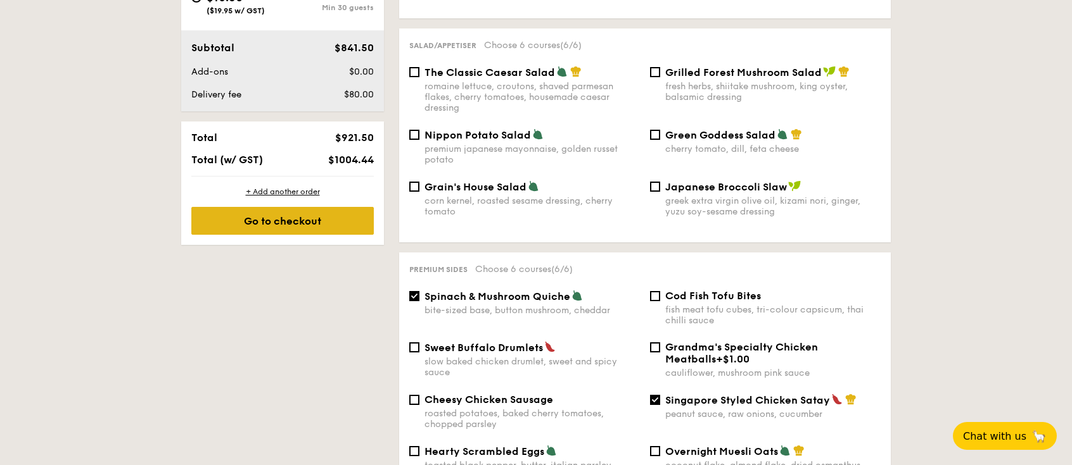
click at [248, 224] on div "Go to checkout" at bounding box center [282, 221] width 182 height 28
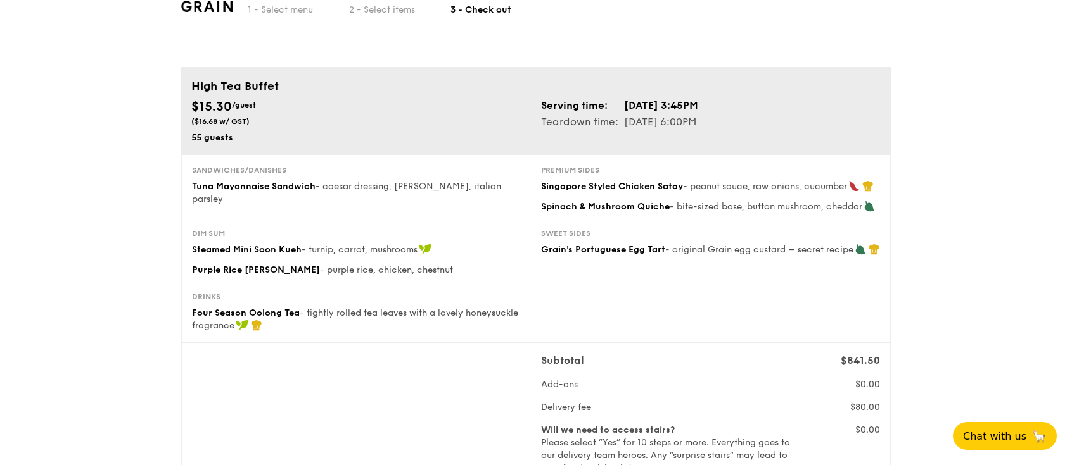
scroll to position [84, 0]
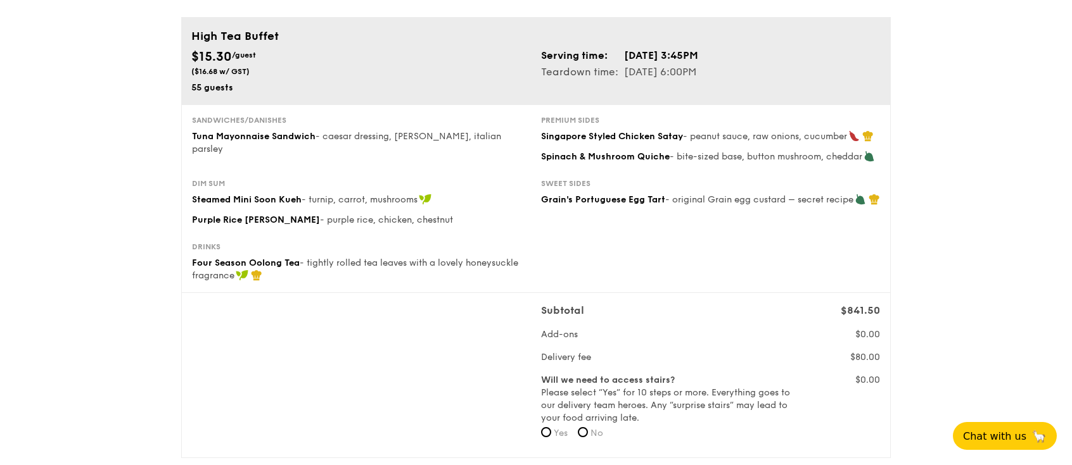
click at [590, 434] on label "No" at bounding box center [590, 433] width 25 height 13
click at [588, 434] on input "No" at bounding box center [583, 432] width 10 height 10
radio input "true"
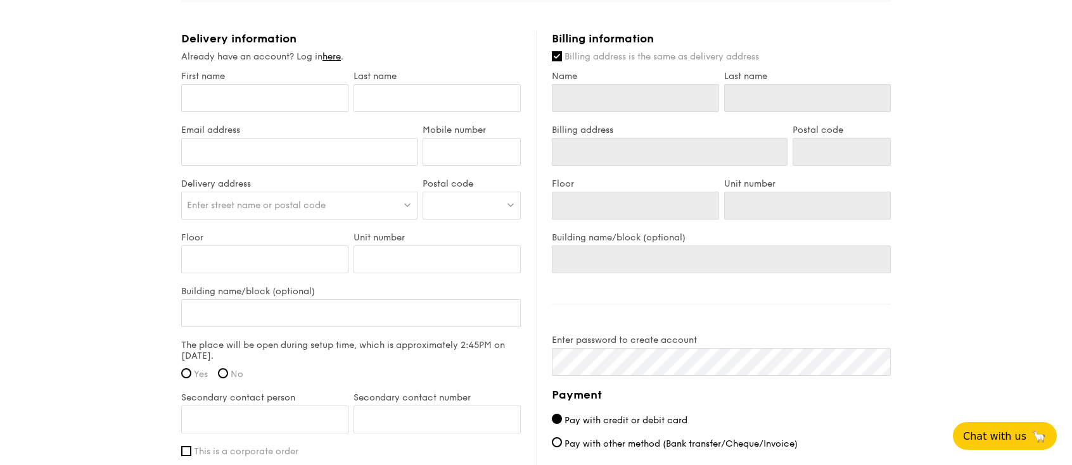
scroll to position [676, 0]
click at [291, 97] on input "First name" at bounding box center [264, 97] width 167 height 28
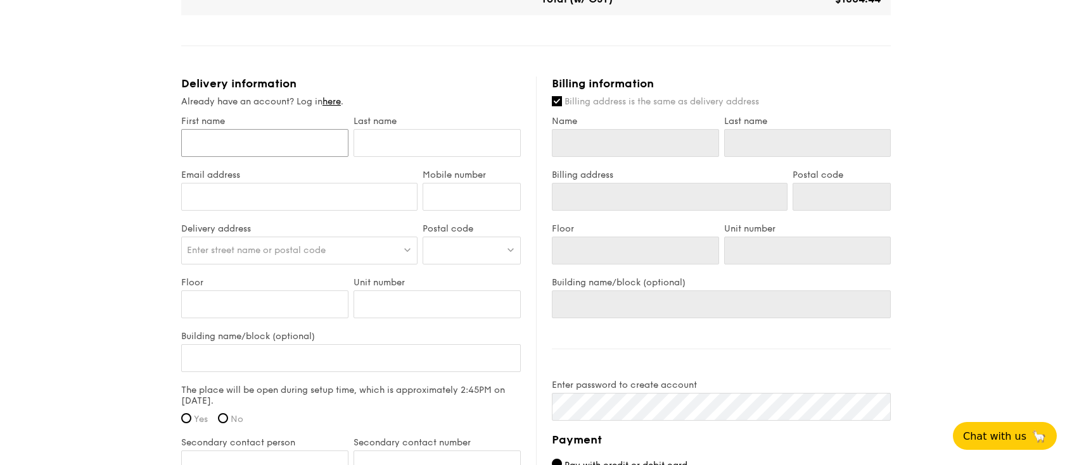
scroll to position [592, 0]
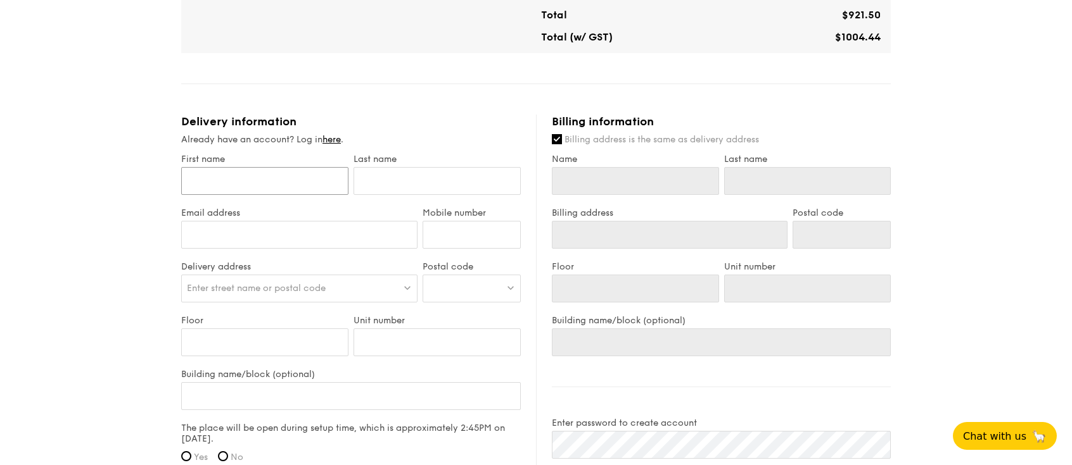
type input "Y"
type input "Yuen M"
type input "Yuen Mu"
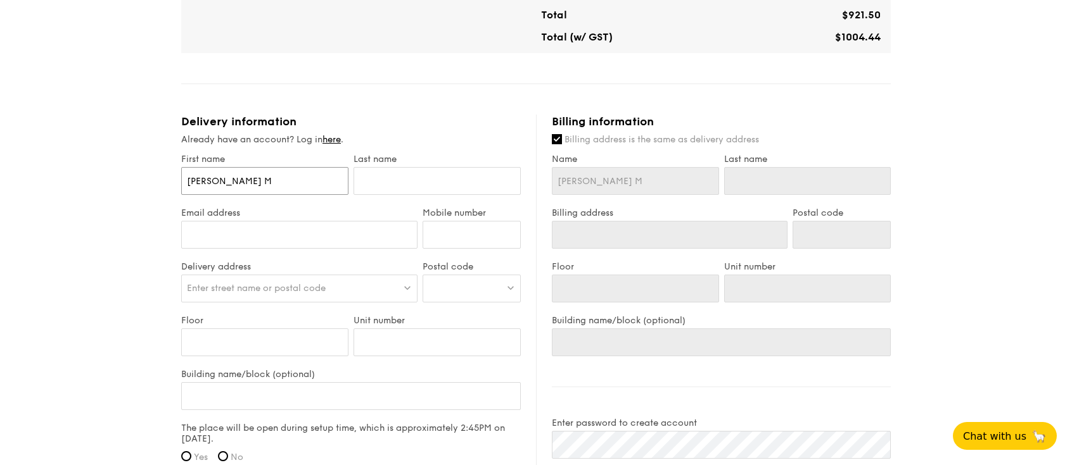
type input "Yuen Mu"
type input "Yuen Mun"
type input "Yuen MunN"
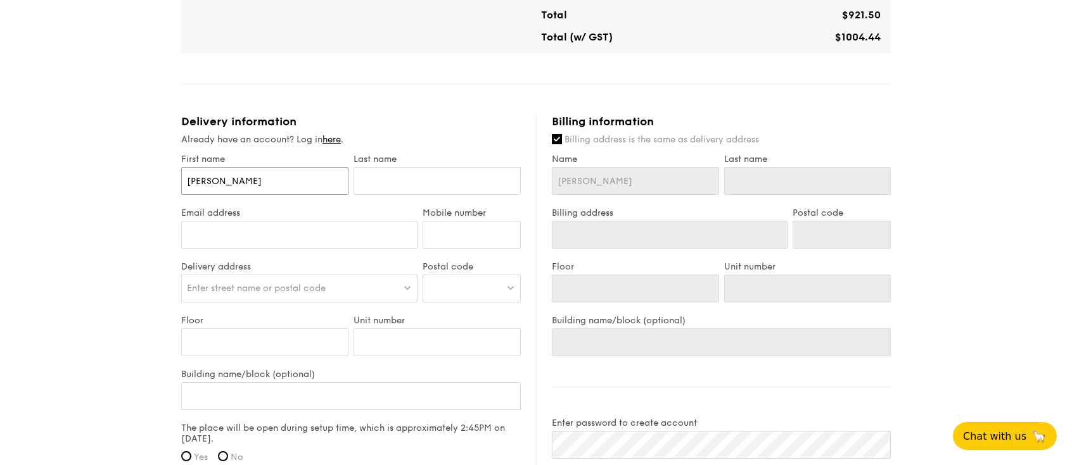
type input "Yuen MunNg"
type input "Yuen MunN"
type input "Yuen Mun"
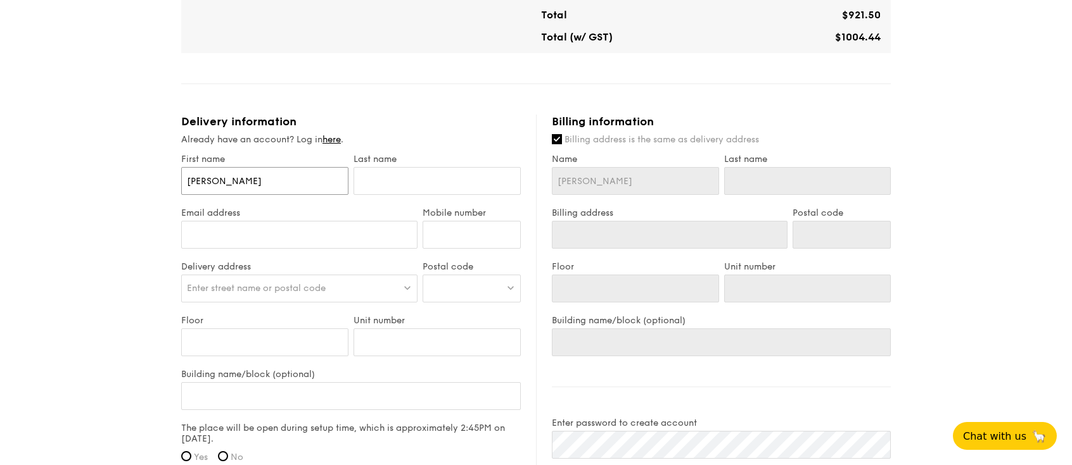
type input "Yuen Mun"
click at [351, 215] on label "Email address" at bounding box center [299, 213] width 236 height 11
click at [351, 221] on input "Email address" at bounding box center [299, 235] width 236 height 28
click at [444, 188] on input "text" at bounding box center [436, 181] width 167 height 28
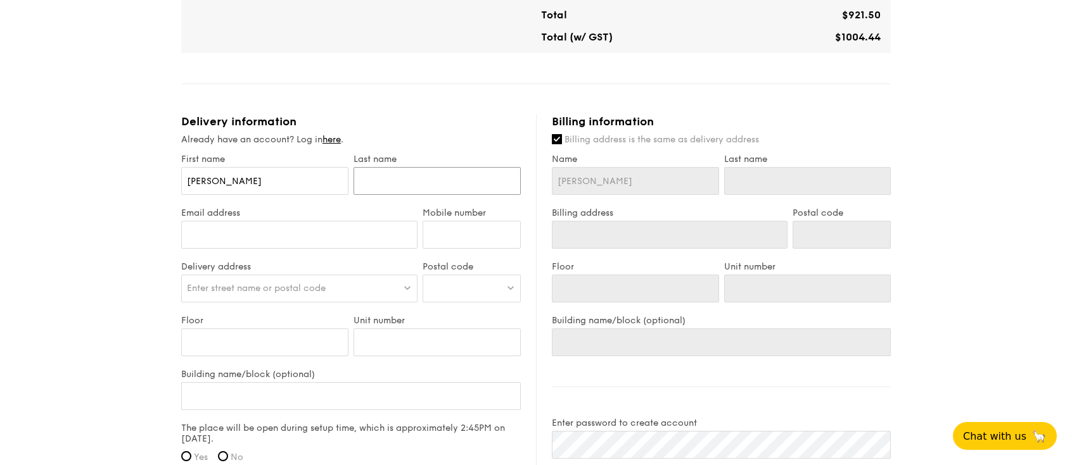
type input "N"
type input "Ng"
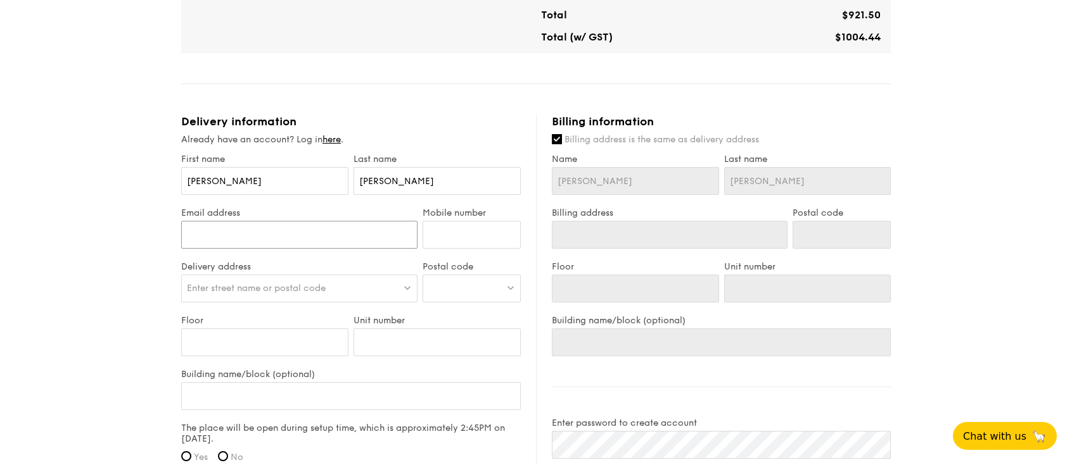
click at [296, 231] on input "Email address" at bounding box center [299, 235] width 236 height 28
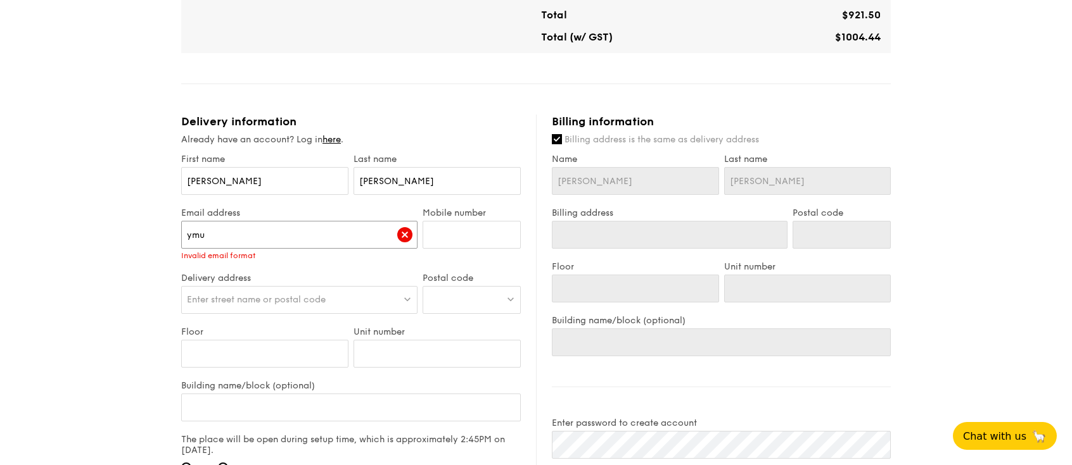
type input "ymun"
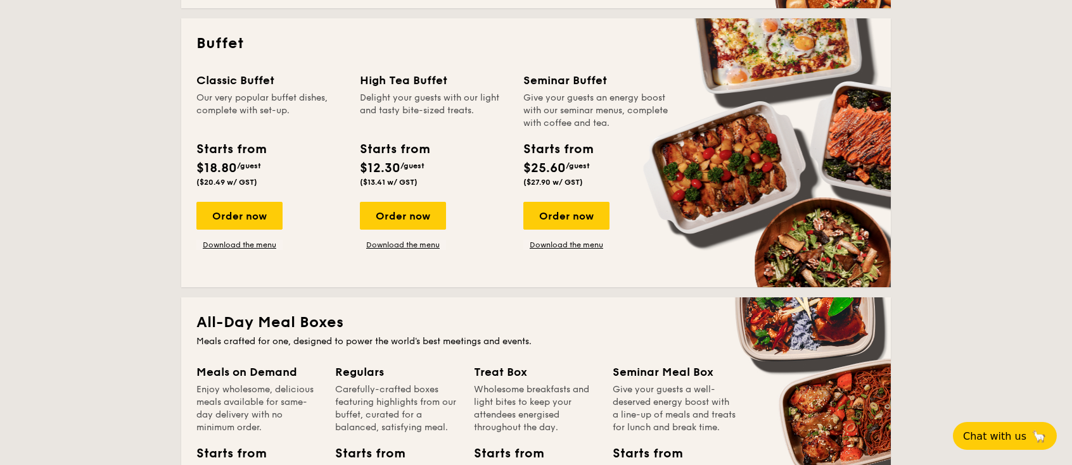
scroll to position [592, 0]
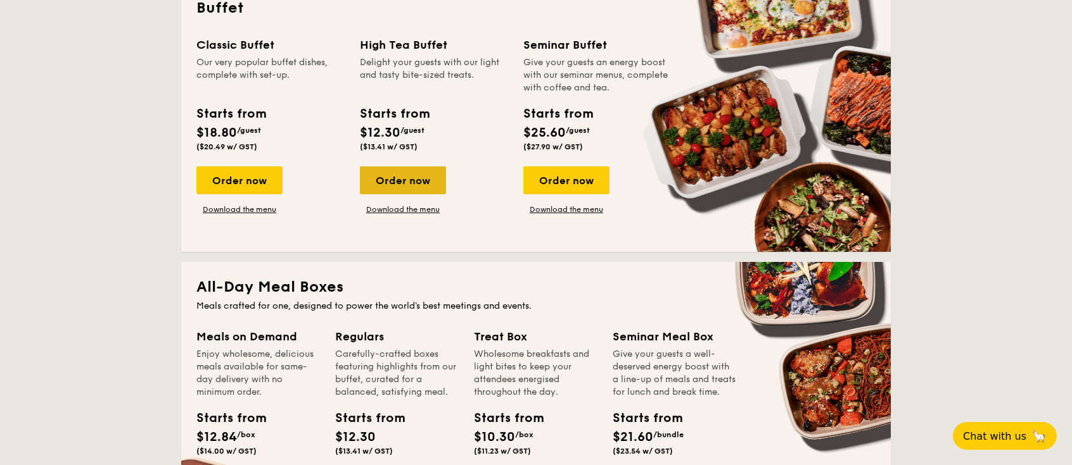
click at [412, 177] on div "Order now" at bounding box center [403, 181] width 86 height 28
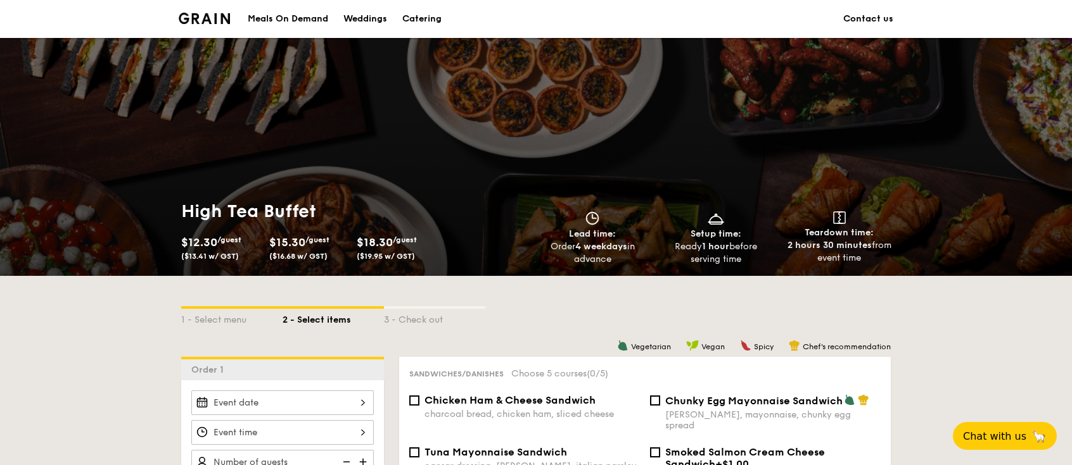
click at [210, 14] on img at bounding box center [204, 18] width 51 height 11
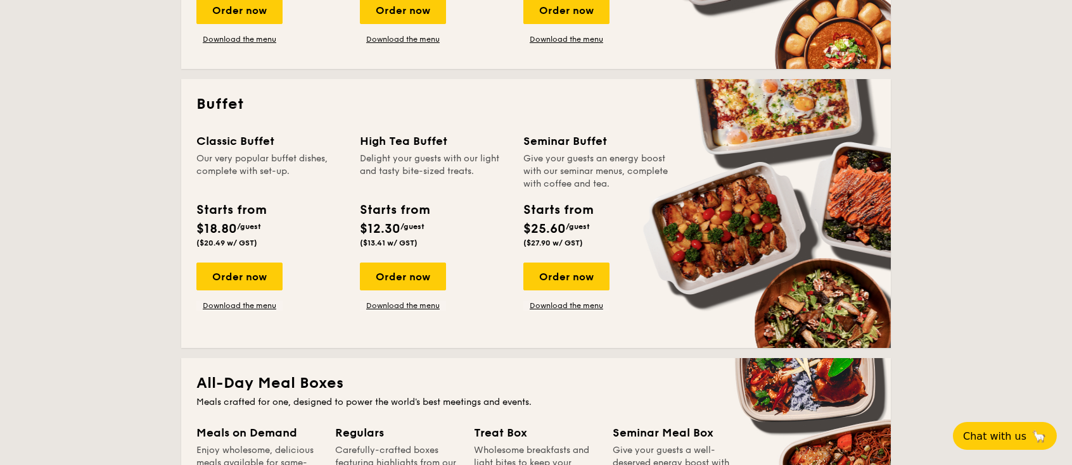
scroll to position [507, 0]
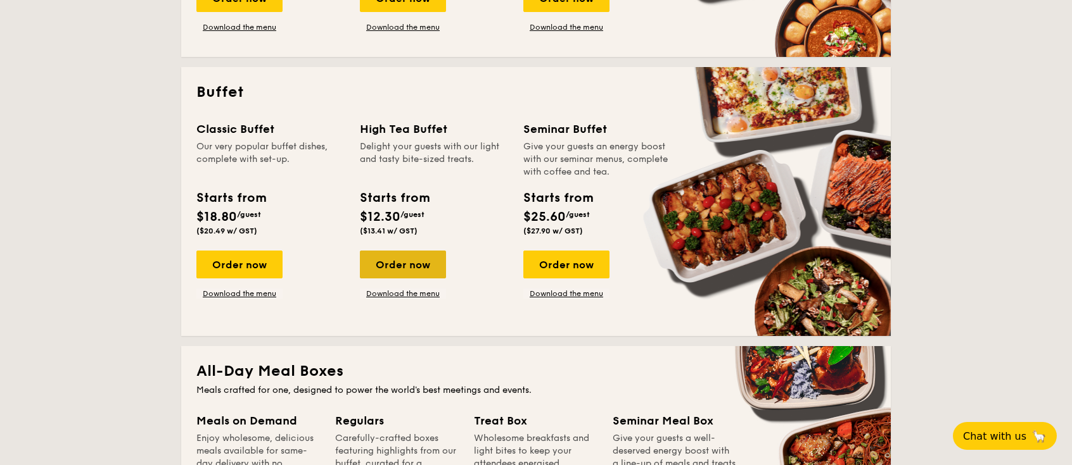
click at [424, 264] on div "Order now" at bounding box center [403, 265] width 86 height 28
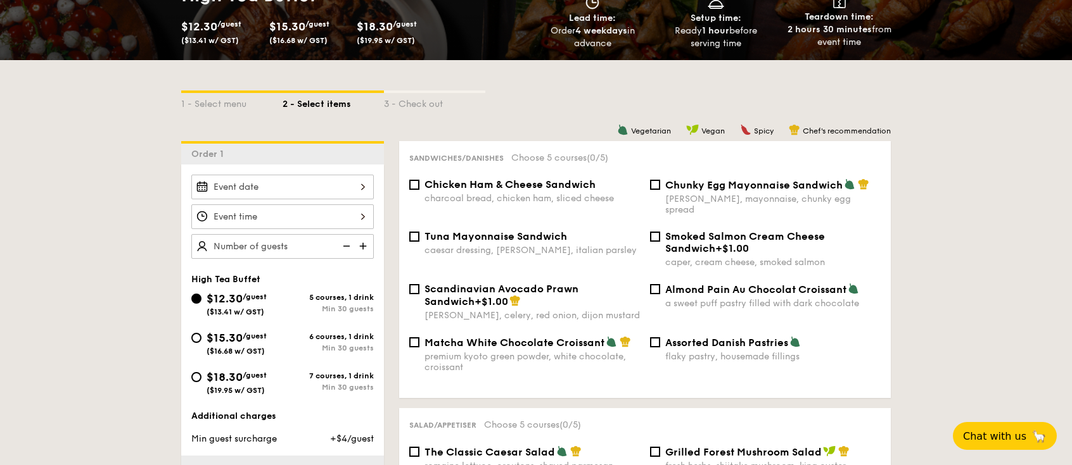
scroll to position [253, 0]
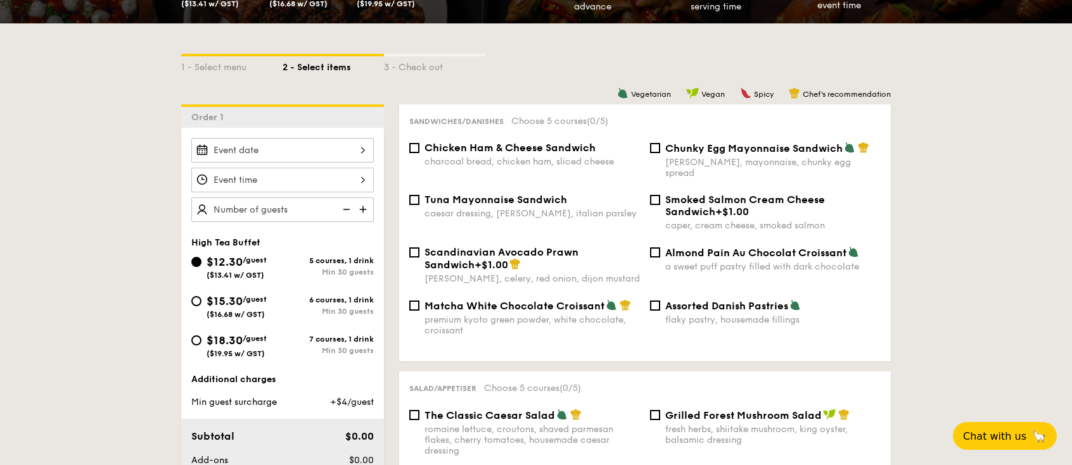
click at [356, 151] on input "$12.30 /guest ($13.41 w/ GST)" at bounding box center [282, 150] width 182 height 25
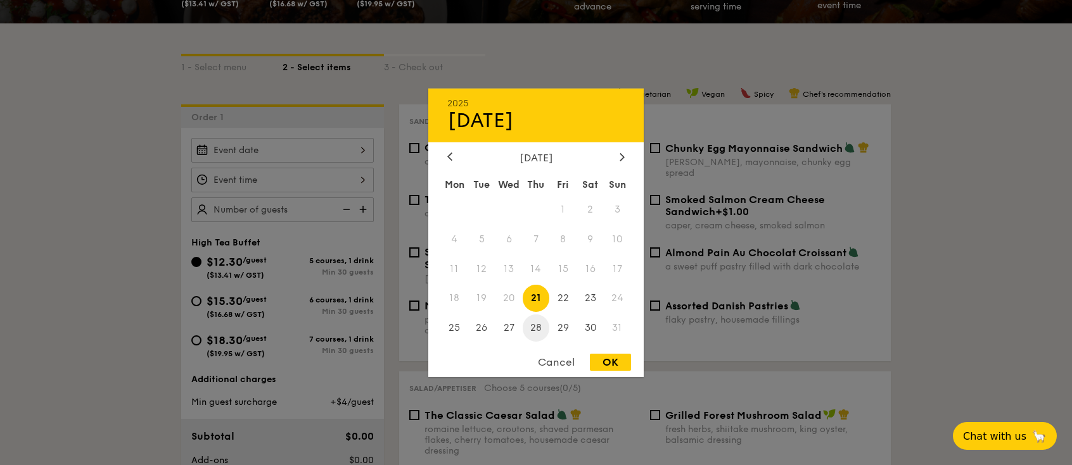
click at [538, 324] on span "28" at bounding box center [535, 328] width 27 height 27
click at [607, 358] on div "OK" at bounding box center [610, 362] width 41 height 17
type input "Aug 28, 2025"
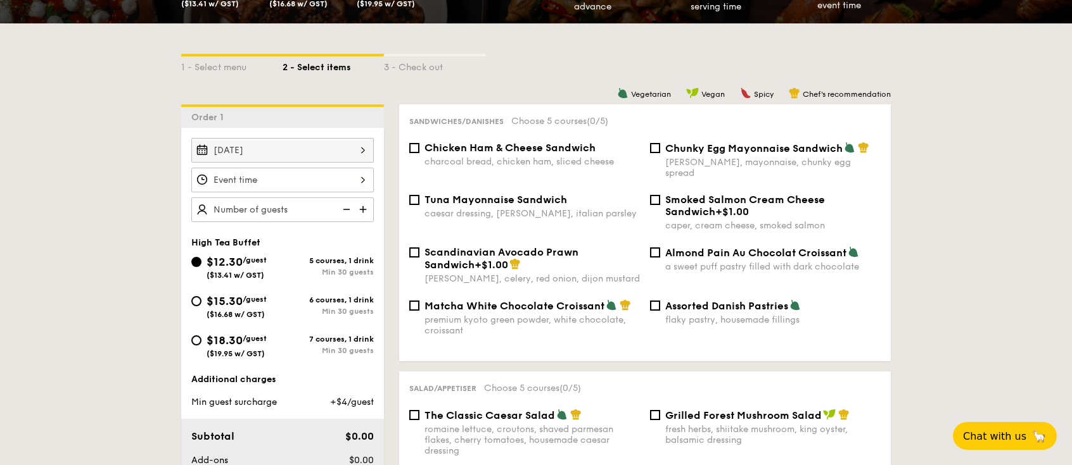
click at [360, 182] on input "$12.30 /guest ($13.41 w/ GST)" at bounding box center [282, 180] width 182 height 25
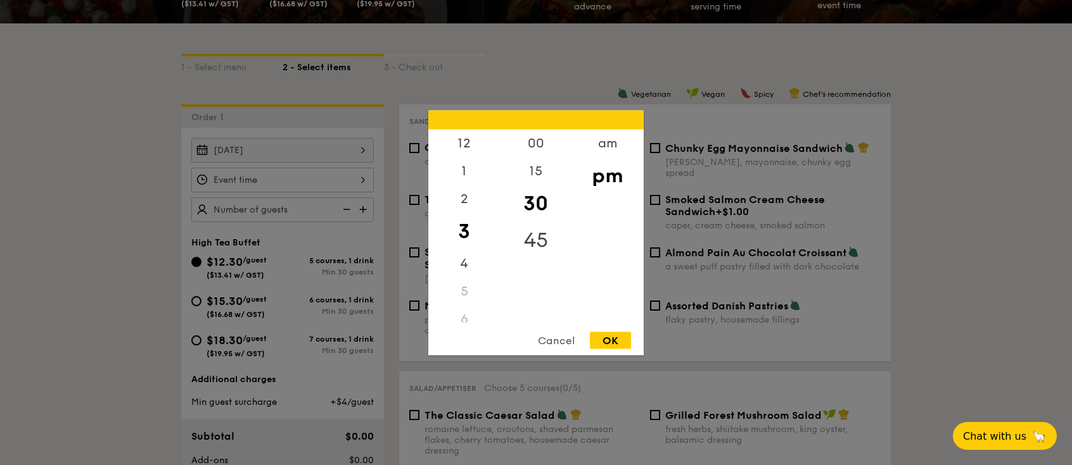
click at [526, 232] on div "45" at bounding box center [536, 240] width 72 height 37
click at [610, 333] on div "OK" at bounding box center [610, 340] width 41 height 17
type input "3:45PM"
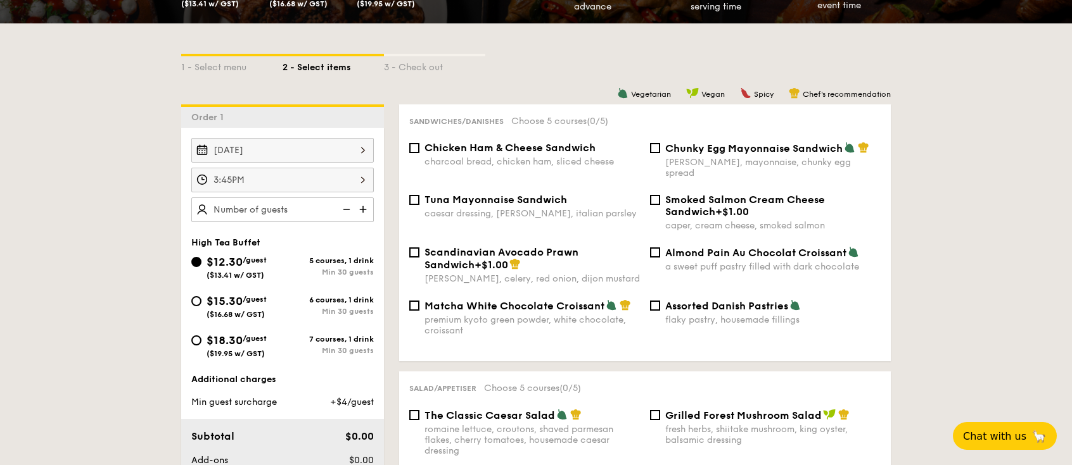
click at [360, 209] on img at bounding box center [364, 210] width 19 height 24
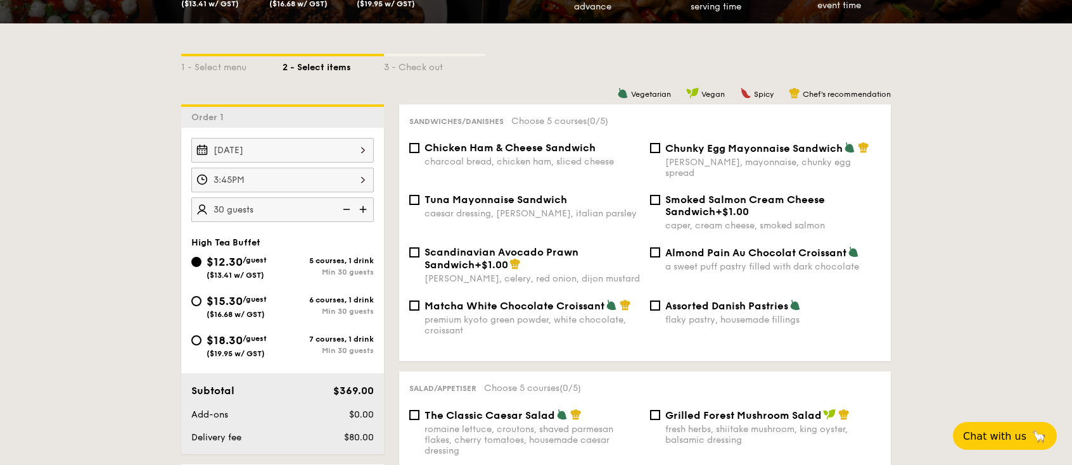
click at [360, 209] on img at bounding box center [364, 210] width 19 height 24
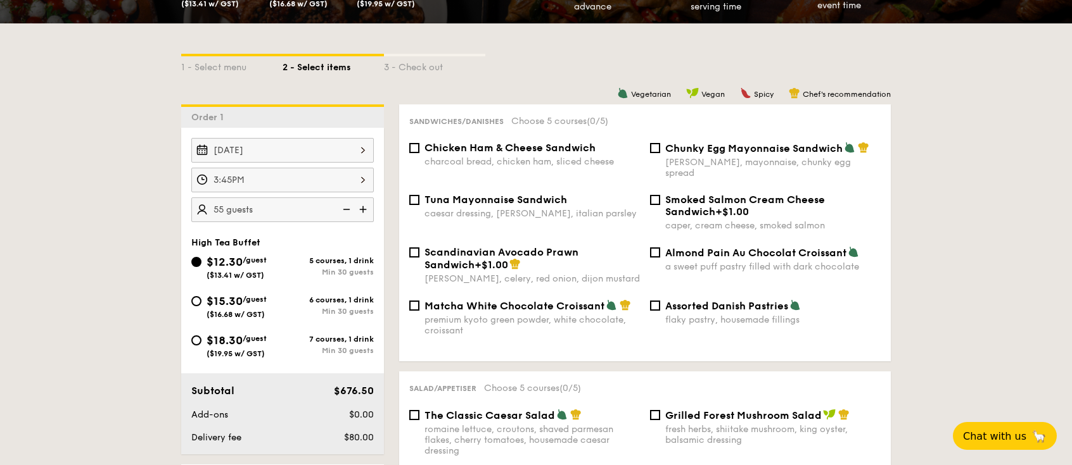
click at [360, 209] on img at bounding box center [364, 210] width 19 height 24
click at [344, 209] on img at bounding box center [345, 210] width 19 height 24
type input "55 guests"
click at [204, 300] on div "$15.30 /guest ($16.68 w/ GST)" at bounding box center [236, 306] width 91 height 27
click at [201, 300] on input "$15.30 /guest ($16.68 w/ GST) 6 courses, 1 drink Min 30 guests" at bounding box center [196, 301] width 10 height 10
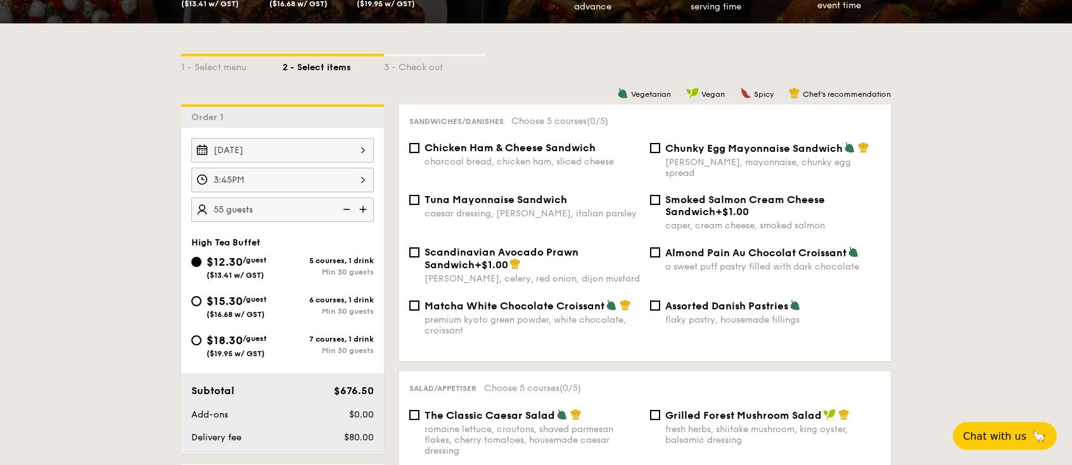
radio input "true"
click at [194, 303] on input "$15.30 /guest ($16.68 w/ GST) 6 courses, 1 drink Min 30 guests" at bounding box center [196, 301] width 10 height 10
click at [658, 150] on input "Chunky Egg Mayonnaise Sandwich dijon mustard, mayonnaise, chunky egg spread" at bounding box center [655, 148] width 10 height 10
checkbox input "true"
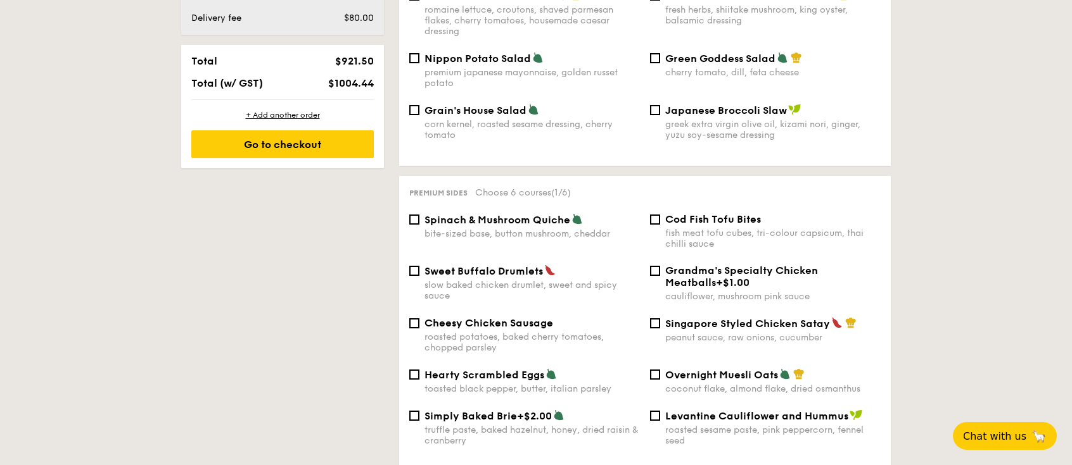
scroll to position [675, 0]
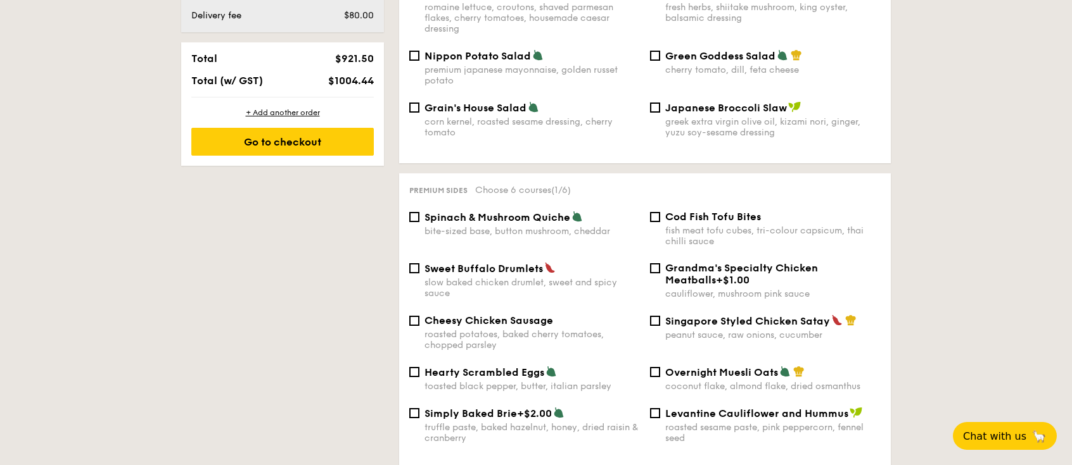
click at [419, 211] on div "Spinach & Mushroom Quiche bite-sized base, button mushroom, cheddar" at bounding box center [524, 224] width 241 height 26
click at [415, 212] on input "Spinach & Mushroom Quiche bite-sized base, button mushroom, cheddar" at bounding box center [414, 217] width 10 height 10
checkbox input "true"
click at [658, 316] on input "Singapore Styled Chicken Satay peanut sauce, raw onions, cucumber" at bounding box center [655, 321] width 10 height 10
checkbox input "true"
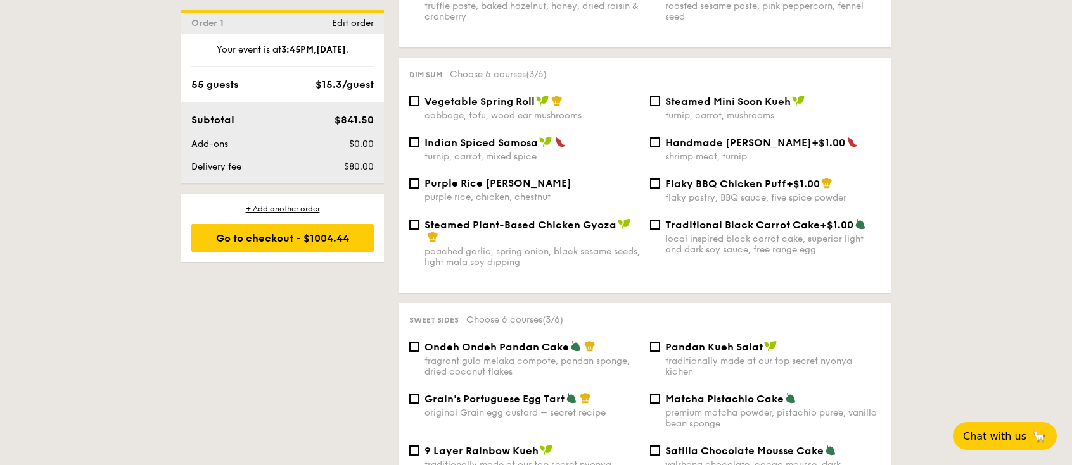
scroll to position [1182, 0]
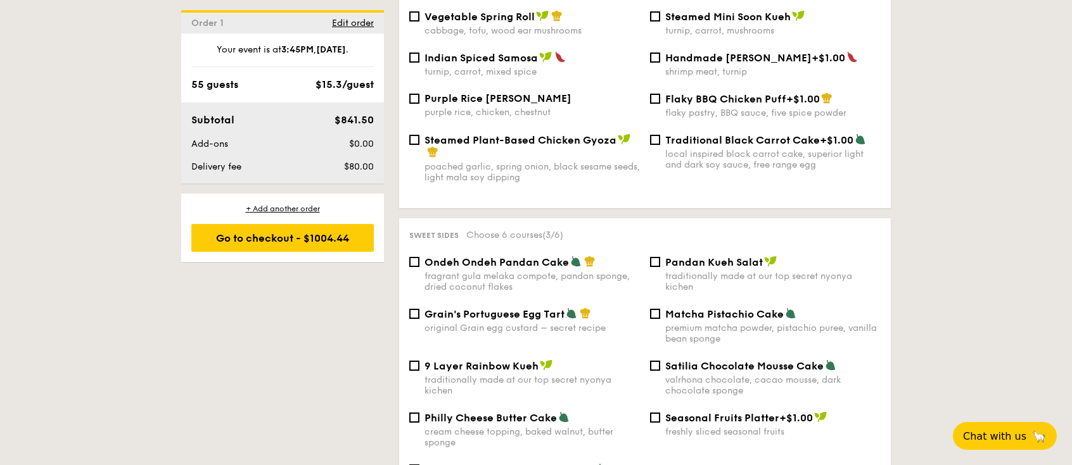
click at [659, 256] on div "Pandan Kueh Salat traditionally made at our top secret nyonya kichen" at bounding box center [765, 274] width 241 height 37
click at [655, 257] on input "Pandan Kueh Salat traditionally made at our top secret nyonya kichen" at bounding box center [655, 262] width 10 height 10
checkbox input "true"
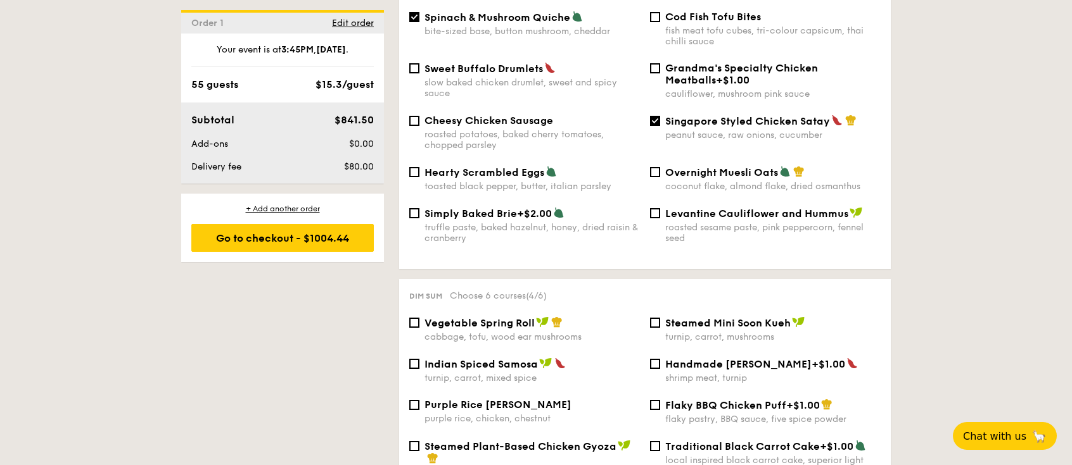
scroll to position [928, 0]
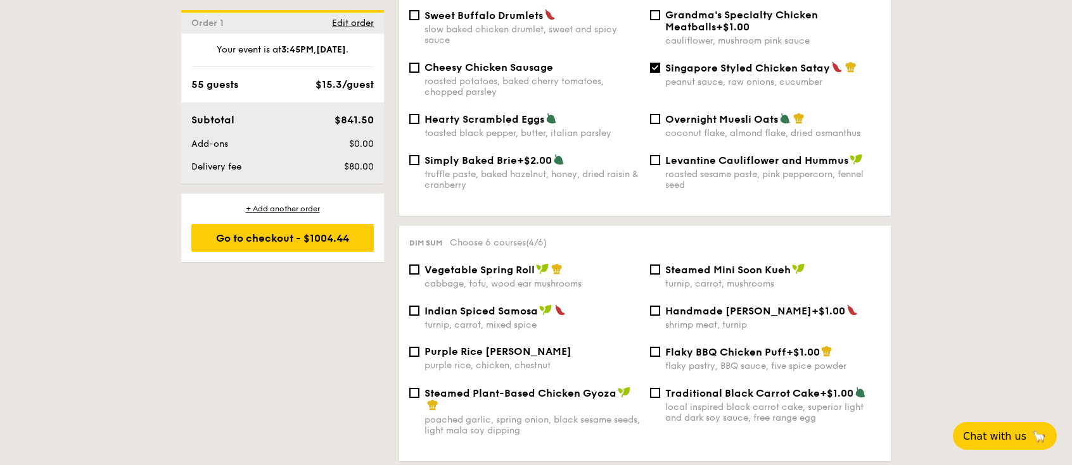
click at [421, 346] on div "Purple Rice Loh Mai Kai purple rice, chicken, chestnut" at bounding box center [524, 358] width 241 height 25
click at [414, 347] on input "Purple Rice Loh Mai Kai purple rice, chicken, chestnut" at bounding box center [414, 352] width 10 height 10
checkbox input "true"
click at [650, 306] on input "Handmade Siew Mai +$1.00 shrimp meat, turnip" at bounding box center [655, 311] width 10 height 10
checkbox input "true"
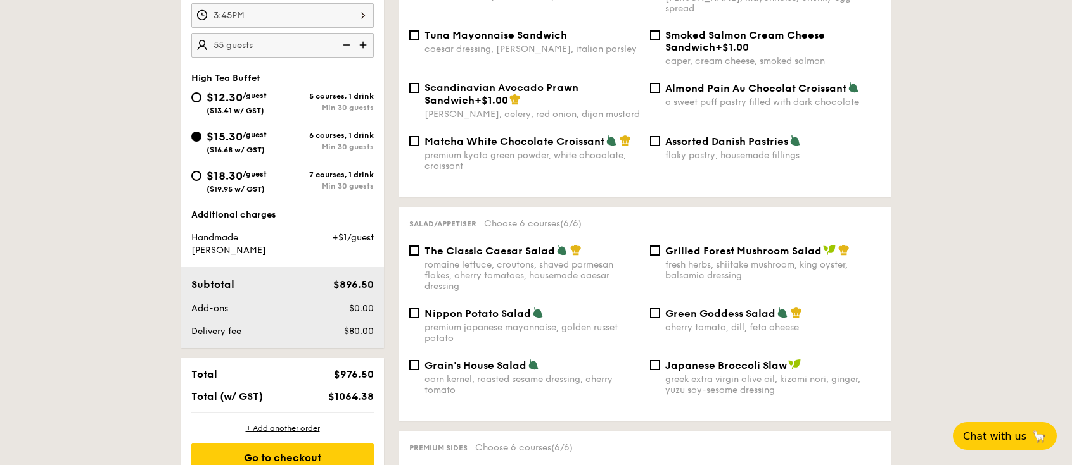
scroll to position [253, 0]
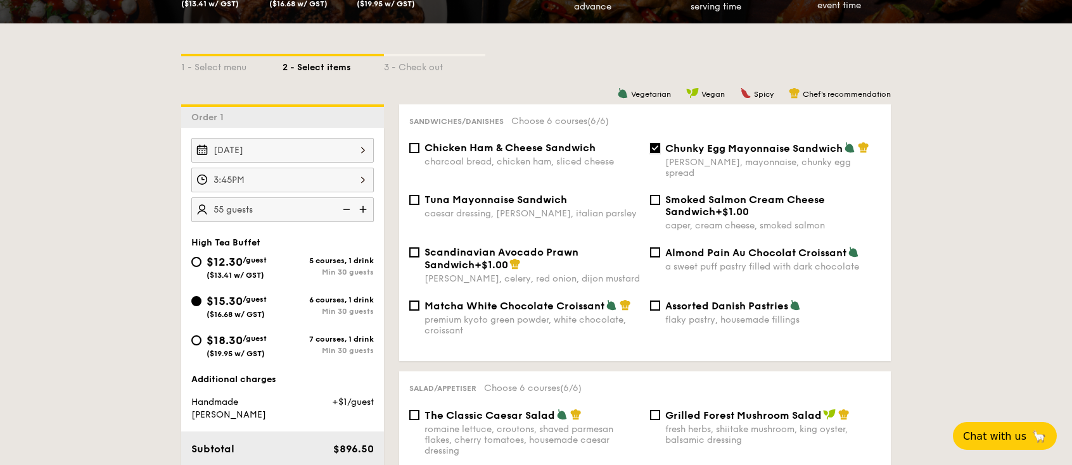
click at [654, 150] on input "Chunky Egg Mayonnaise Sandwich dijon mustard, mayonnaise, chunky egg spread" at bounding box center [655, 148] width 10 height 10
checkbox input "false"
click at [421, 194] on div "Tuna Mayonnaise Sandwich caesar dressing, gherkin, italian parsley" at bounding box center [524, 206] width 241 height 25
click at [413, 195] on input "Tuna Mayonnaise Sandwich caesar dressing, gherkin, italian parsley" at bounding box center [414, 200] width 10 height 10
checkbox input "true"
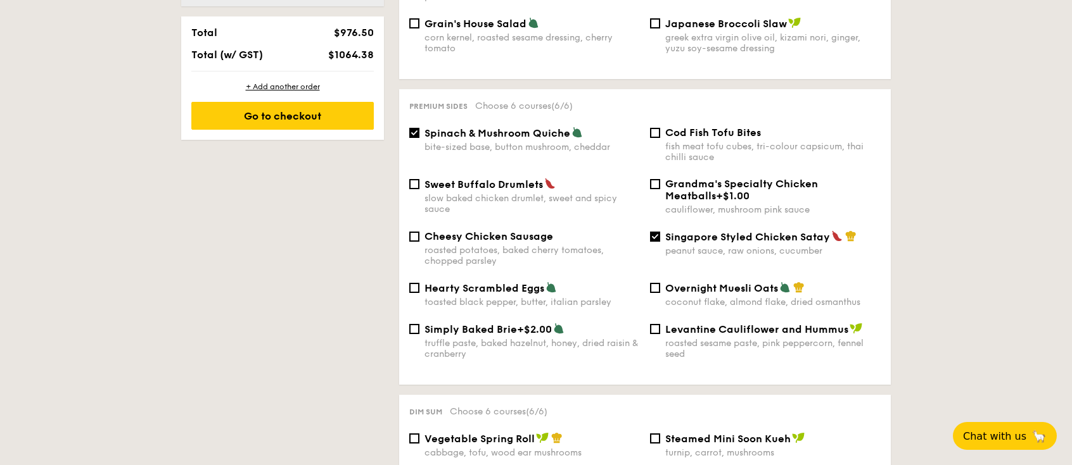
scroll to position [928, 0]
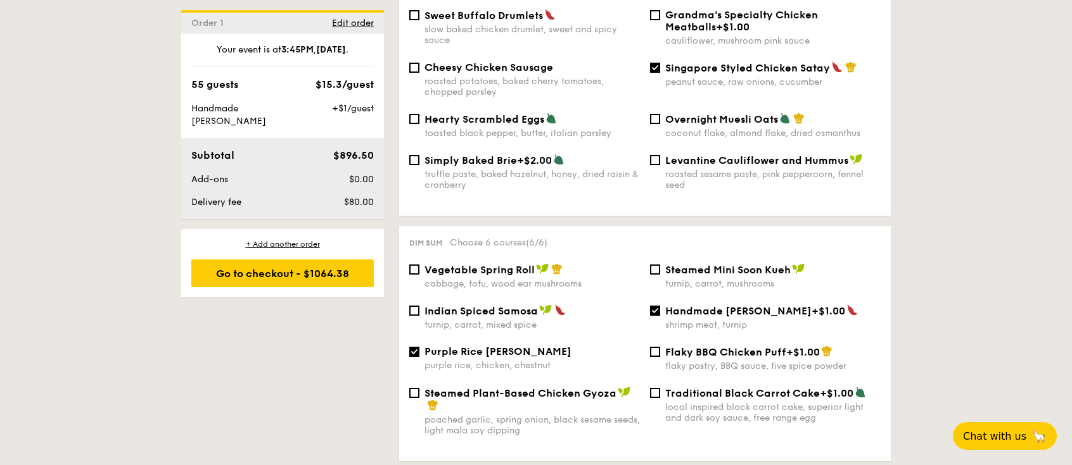
click at [663, 263] on div "Steamed Mini Soon Kueh turnip, carrot, mushrooms" at bounding box center [765, 276] width 241 height 26
click at [654, 265] on input "Steamed Mini Soon Kueh turnip, carrot, mushrooms" at bounding box center [655, 270] width 10 height 10
checkbox input "true"
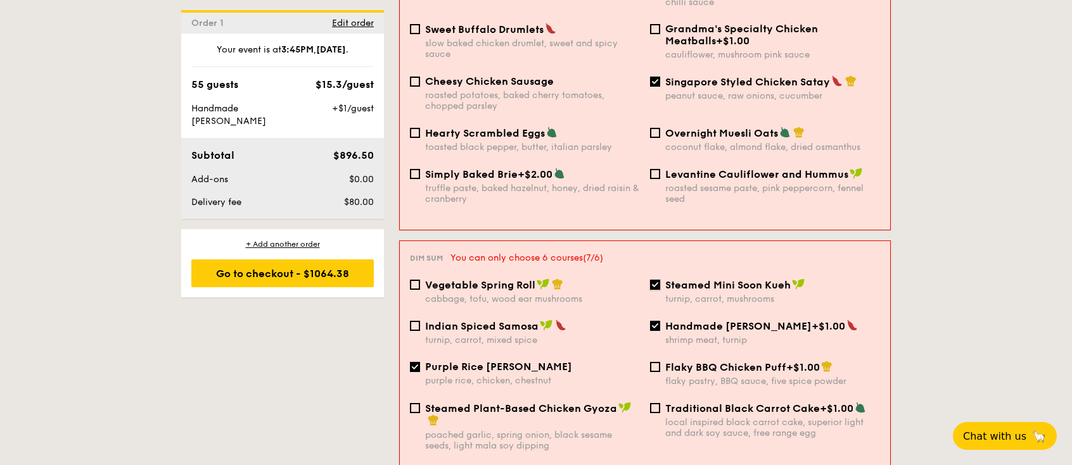
scroll to position [932, 0]
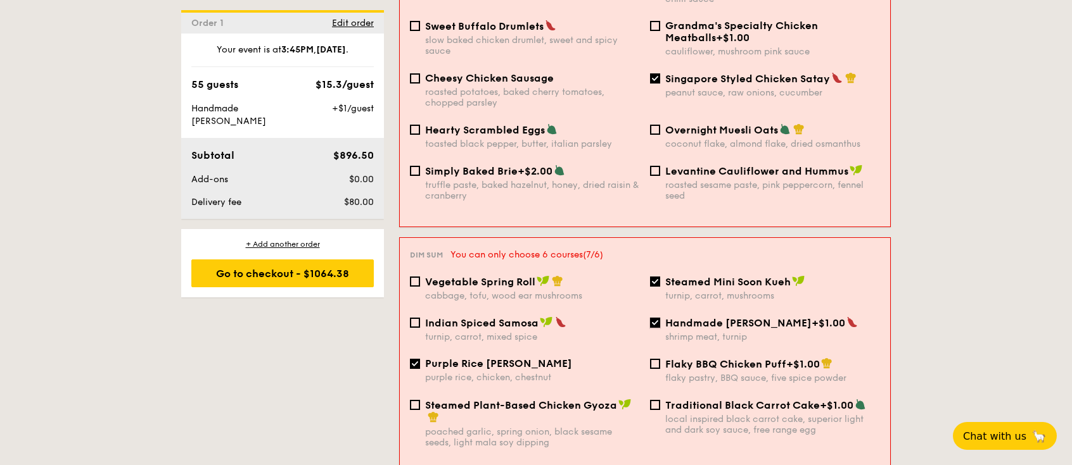
click at [658, 318] on input "Handmade Siew Mai +$1.00 shrimp meat, turnip" at bounding box center [655, 323] width 10 height 10
checkbox input "false"
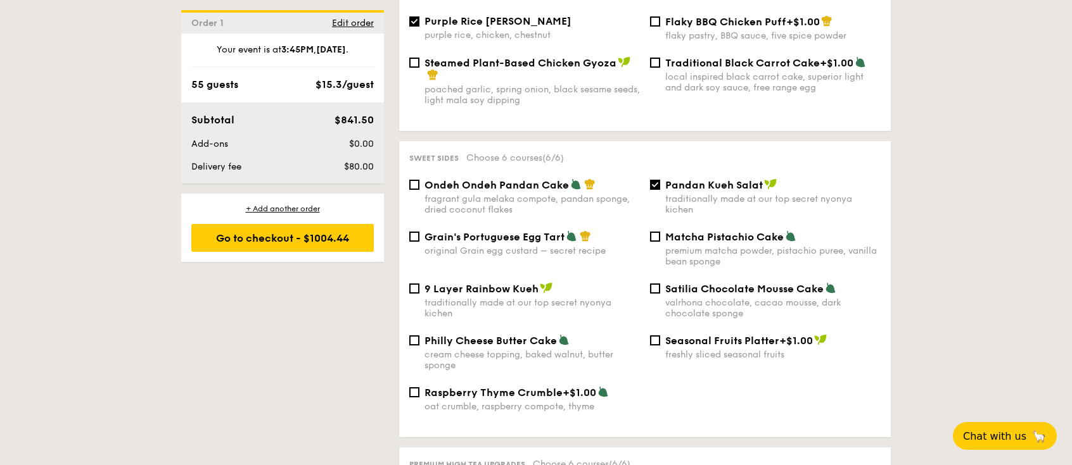
scroll to position [1265, 0]
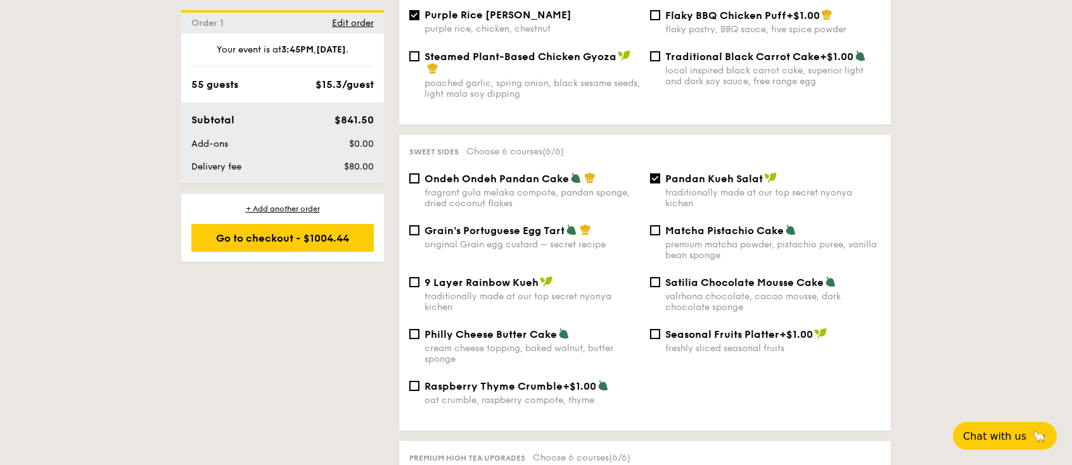
click at [647, 172] on div "Pandan Kueh Salat traditionally made at our top secret nyonya kichen" at bounding box center [765, 190] width 241 height 37
click at [655, 174] on input "Pandan Kueh Salat traditionally made at our top secret nyonya kichen" at bounding box center [655, 179] width 10 height 10
checkbox input "false"
click at [416, 224] on div "Grain's Portuguese Egg Tart original Grain egg custard – secret recipe" at bounding box center [524, 237] width 241 height 26
click at [416, 225] on input "Grain's Portuguese Egg Tart original Grain egg custard – secret recipe" at bounding box center [414, 230] width 10 height 10
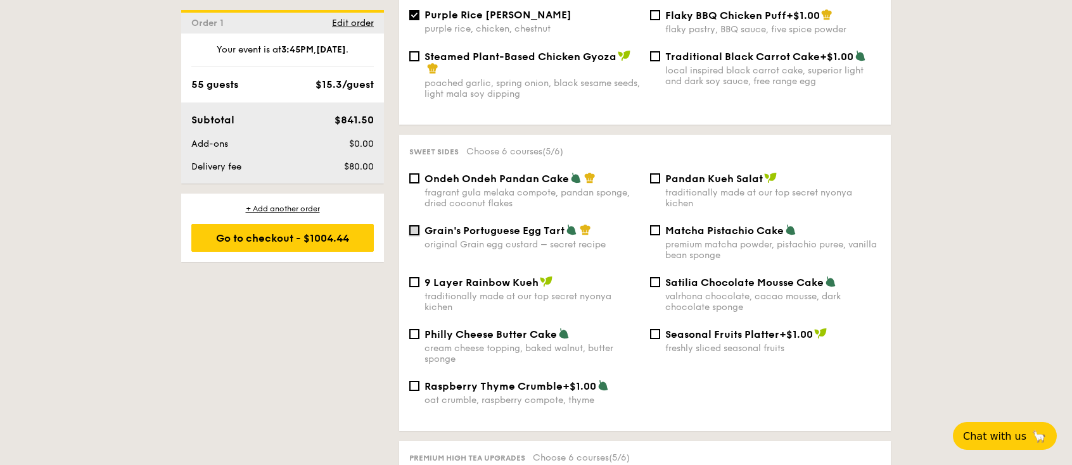
checkbox input "true"
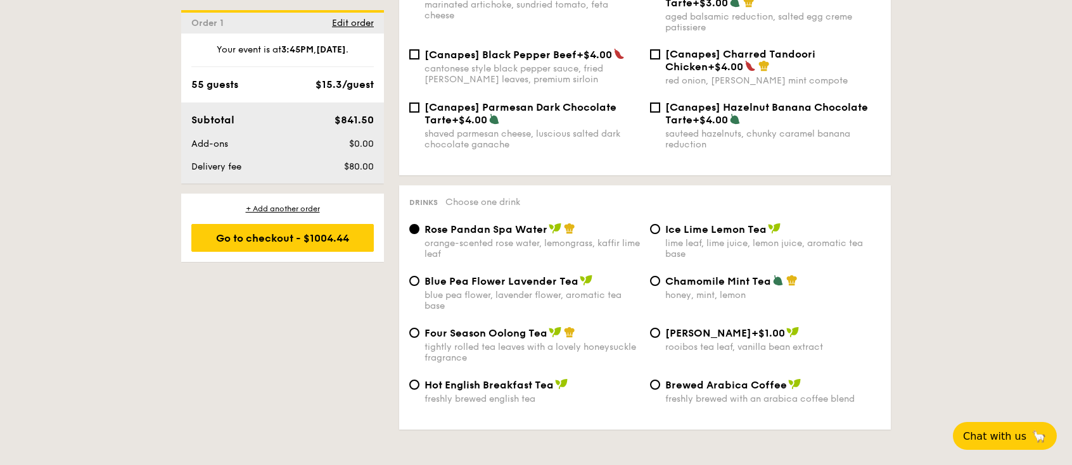
scroll to position [2110, 0]
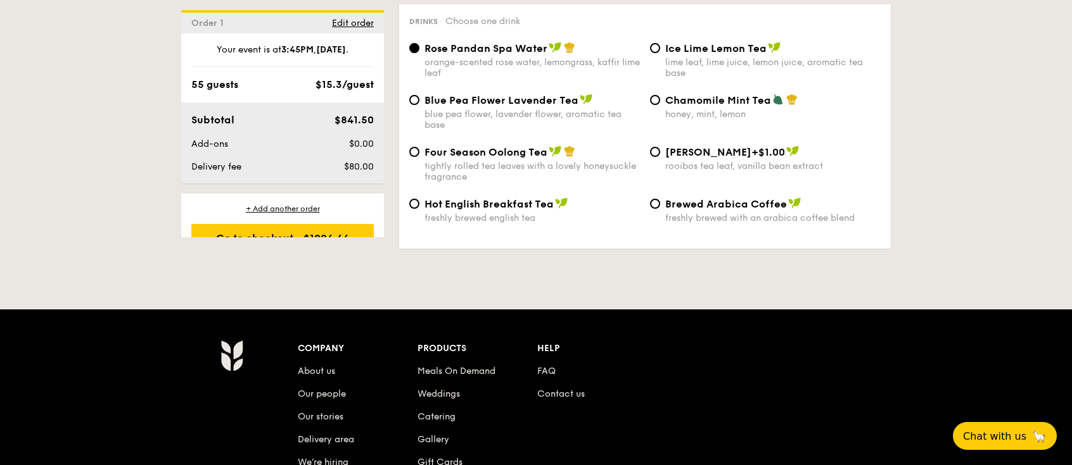
click at [446, 146] on span "Four Season Oolong Tea" at bounding box center [485, 152] width 123 height 12
click at [419, 147] on input "Four Season Oolong Tea tightly rolled tea leaves with a lovely honeysuckle frag…" at bounding box center [414, 152] width 10 height 10
radio input "true"
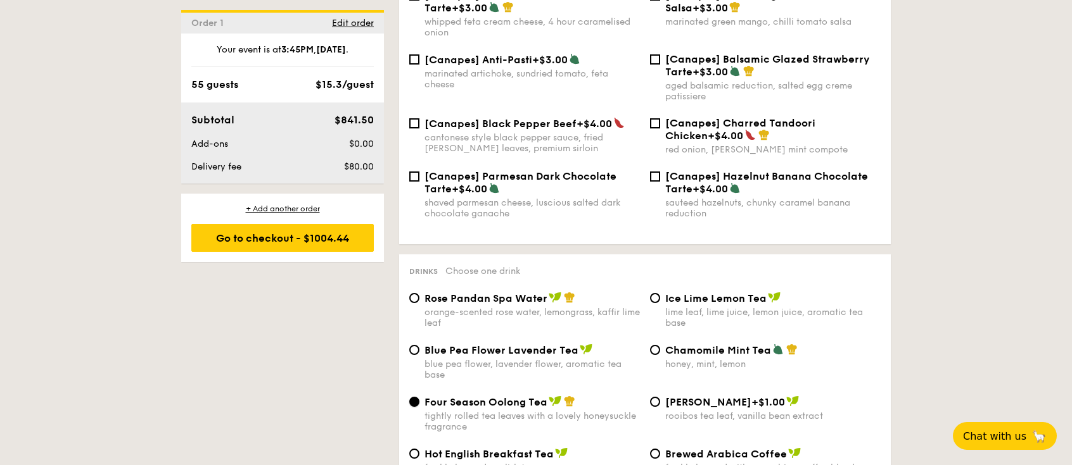
scroll to position [1856, 0]
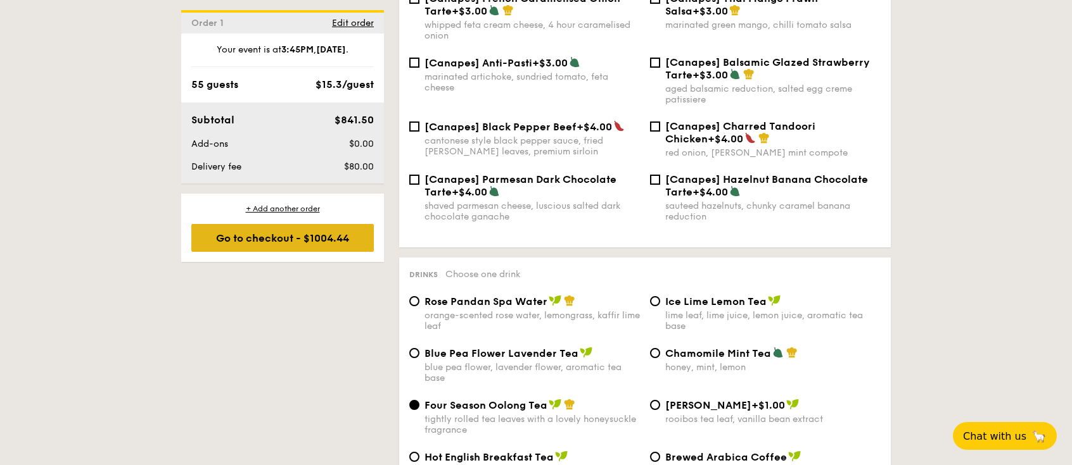
click at [320, 238] on div "Go to checkout - $1004.44" at bounding box center [282, 238] width 182 height 28
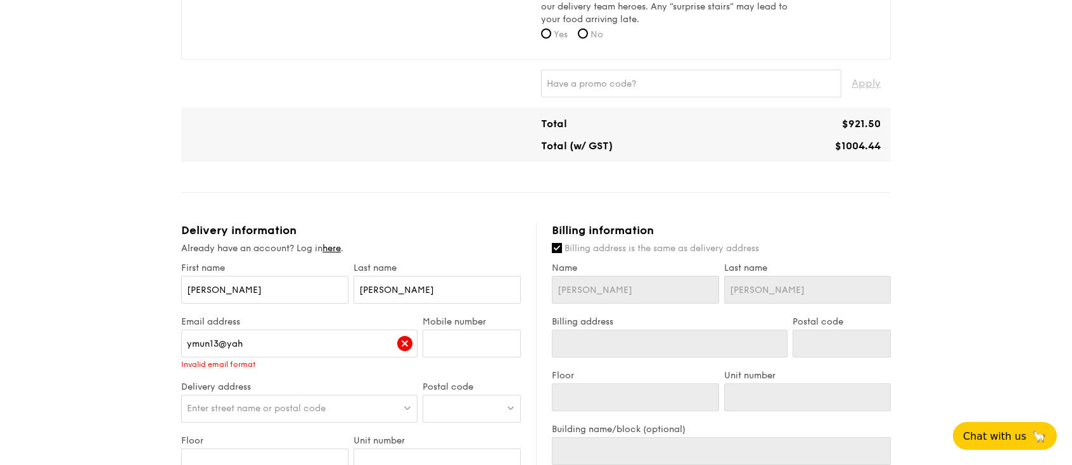
scroll to position [507, 0]
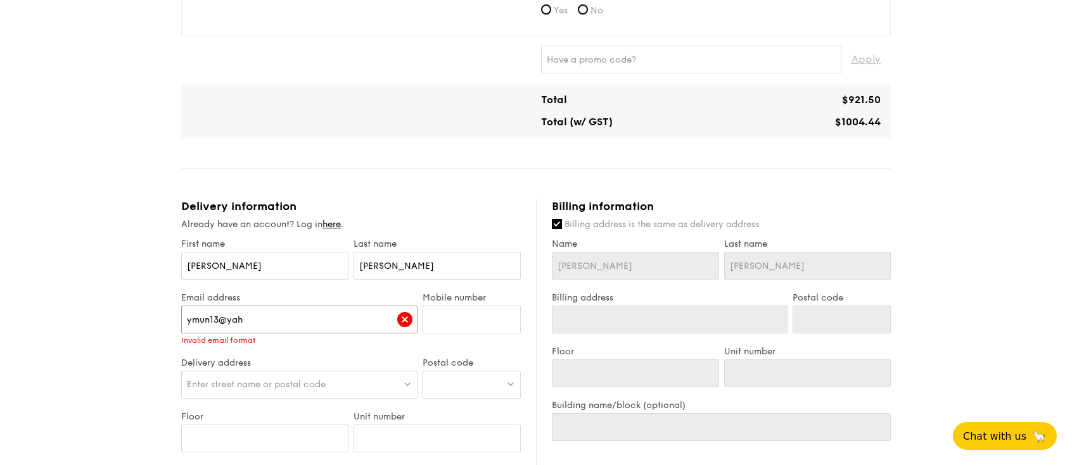
click at [295, 324] on input "ymun13@yah" at bounding box center [299, 320] width 236 height 28
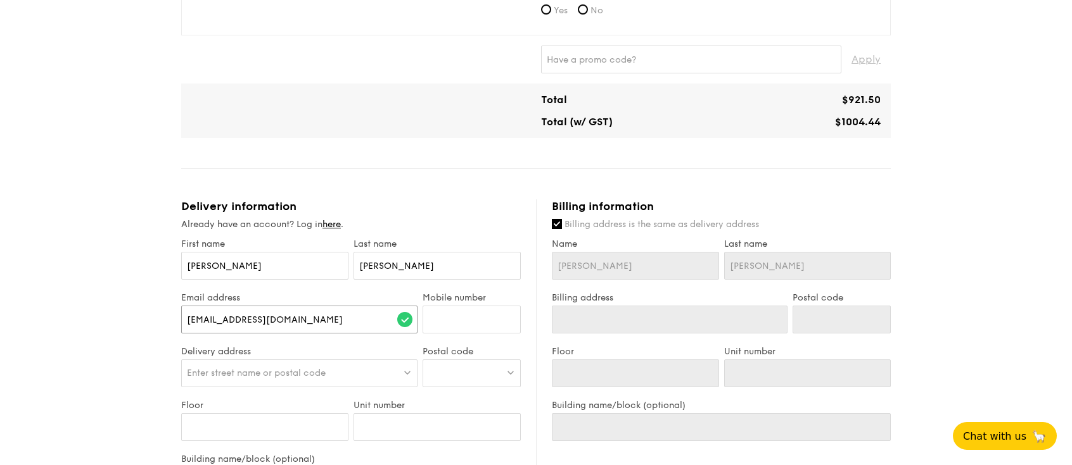
type input "ymun13@yahoo.com.sg"
click at [461, 327] on input "Mobile number" at bounding box center [471, 320] width 98 height 28
type input "966399555555"
type input "966399555555E44"
